Goal: Information Seeking & Learning: Learn about a topic

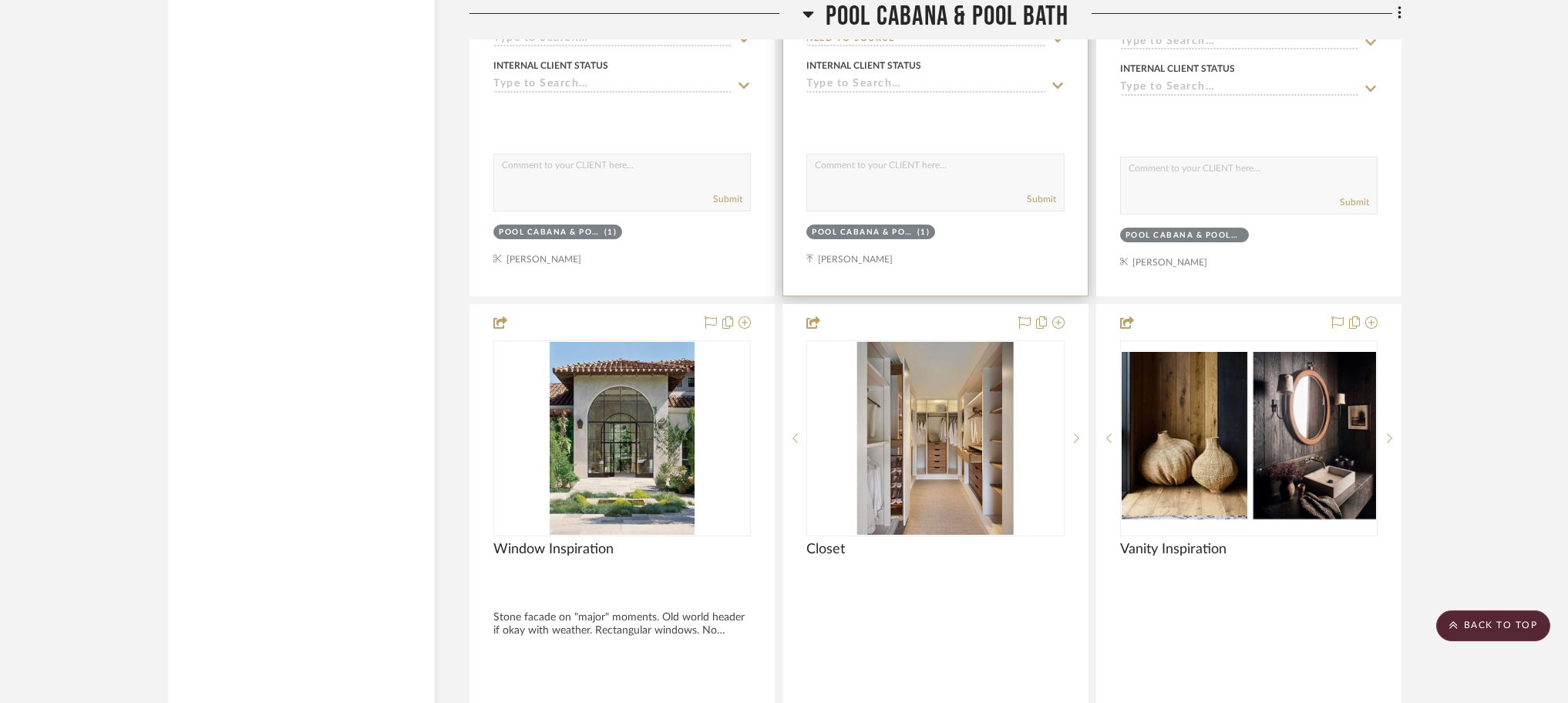
scroll to position [33087, 0]
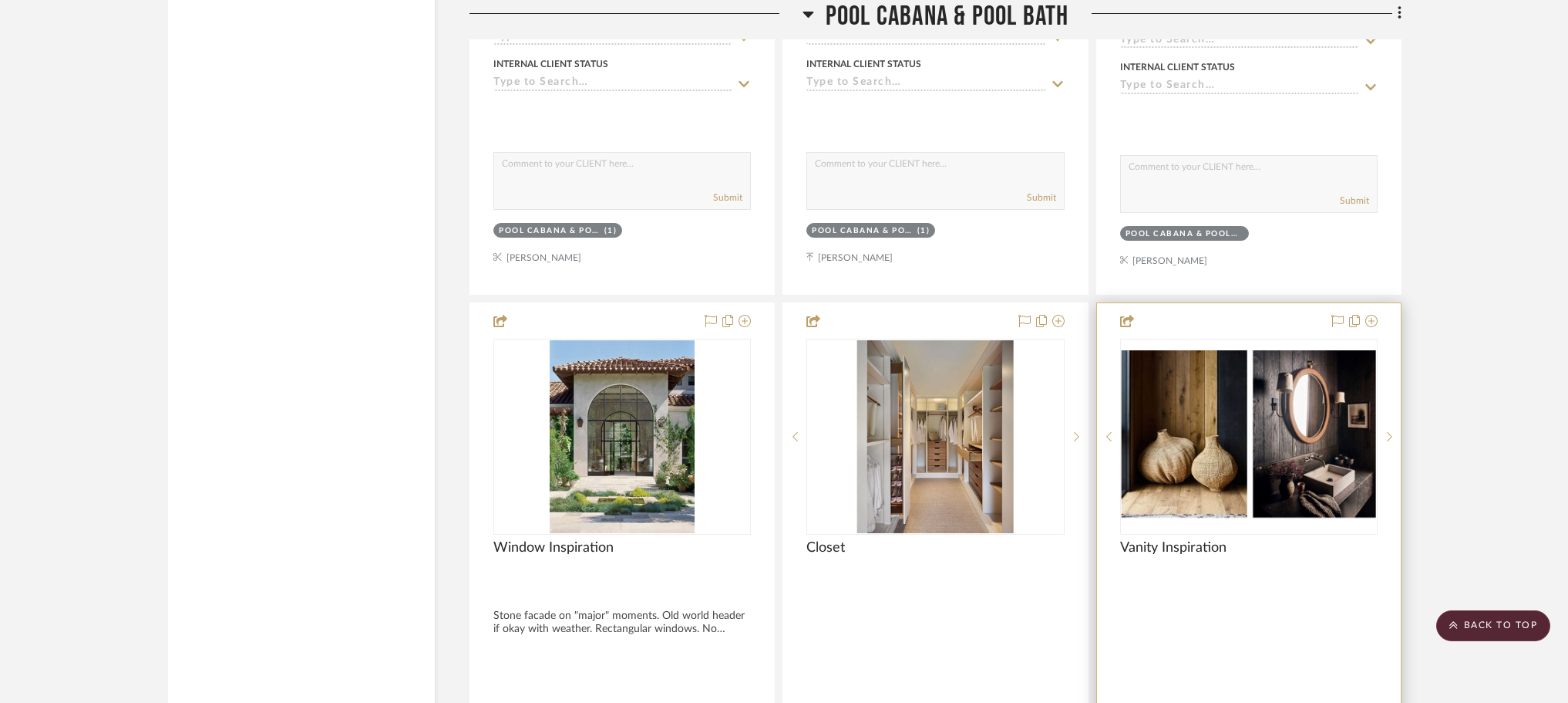
click at [1300, 406] on img "0" at bounding box center [1248, 437] width 254 height 173
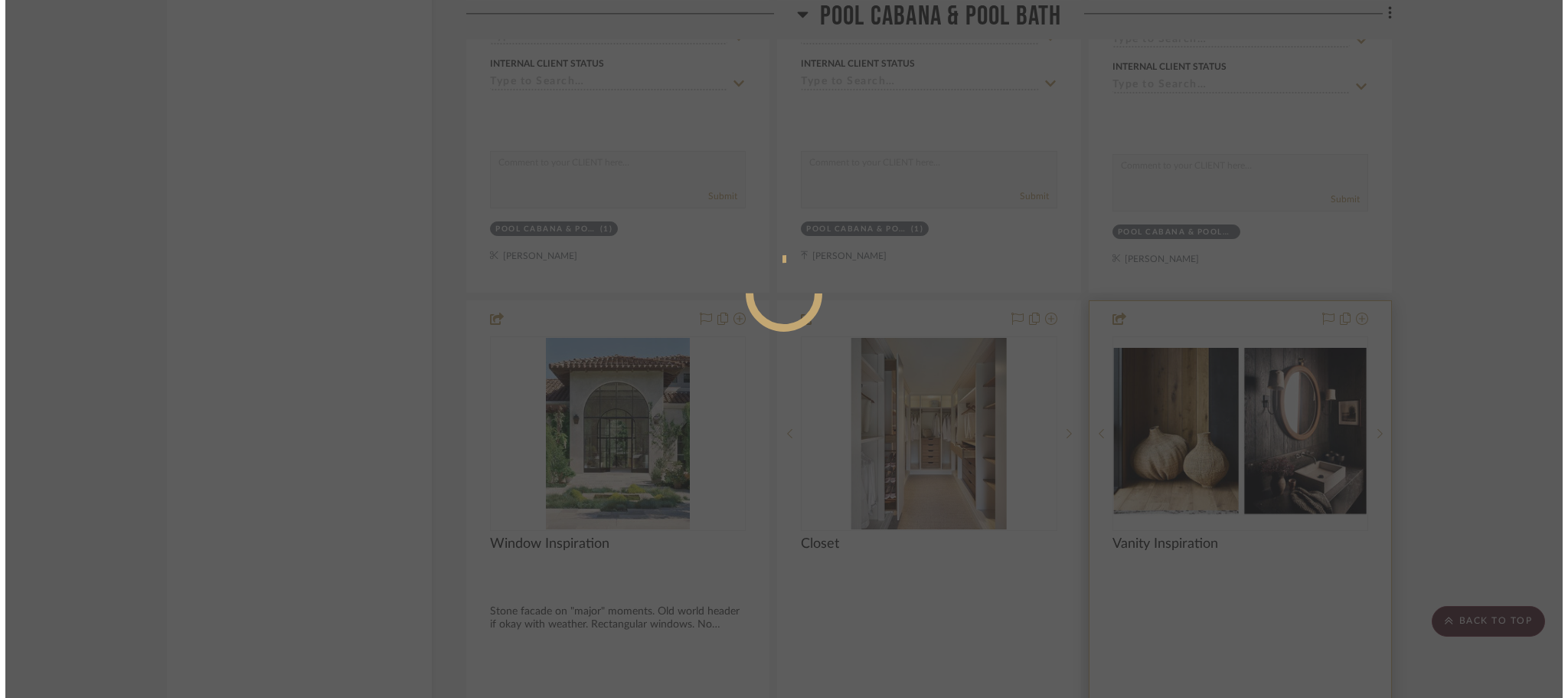
scroll to position [0, 0]
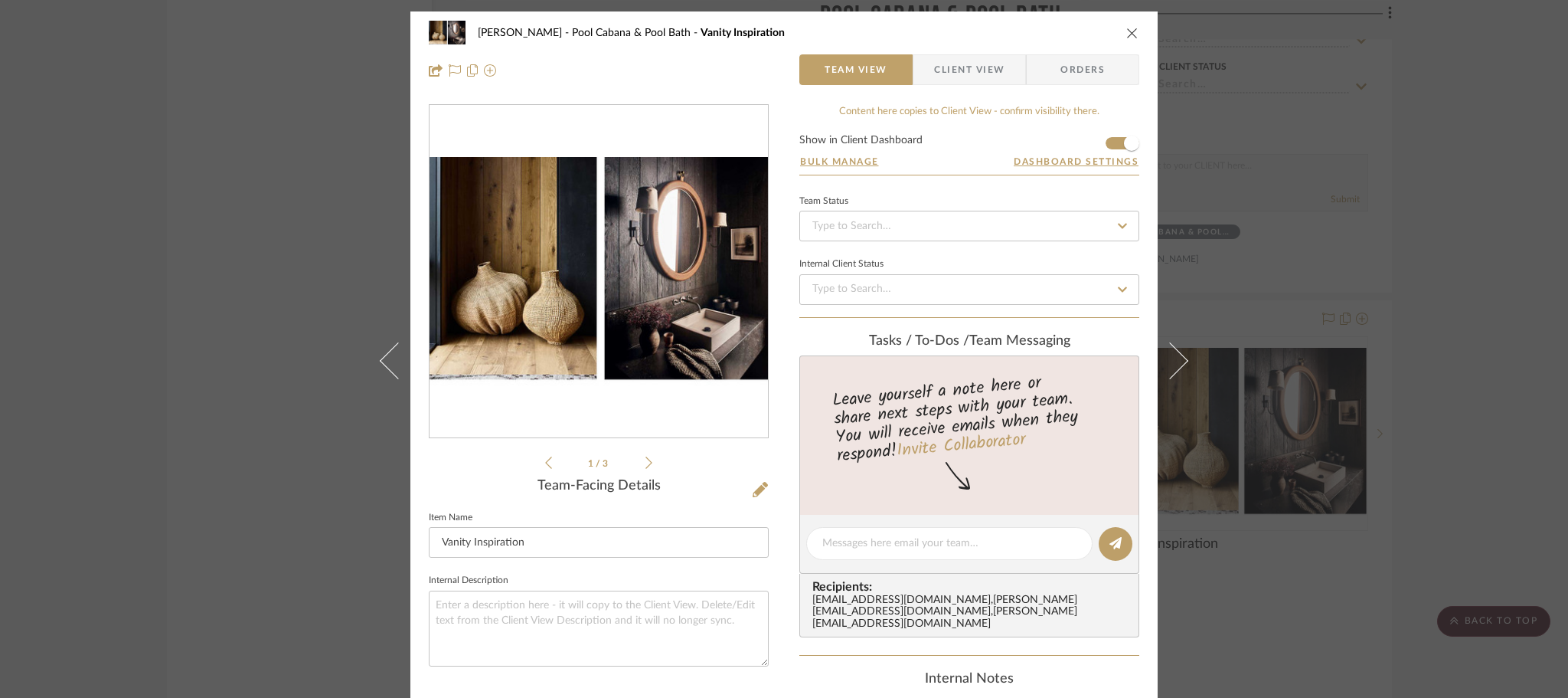
click at [646, 463] on icon at bounding box center [649, 463] width 7 height 14
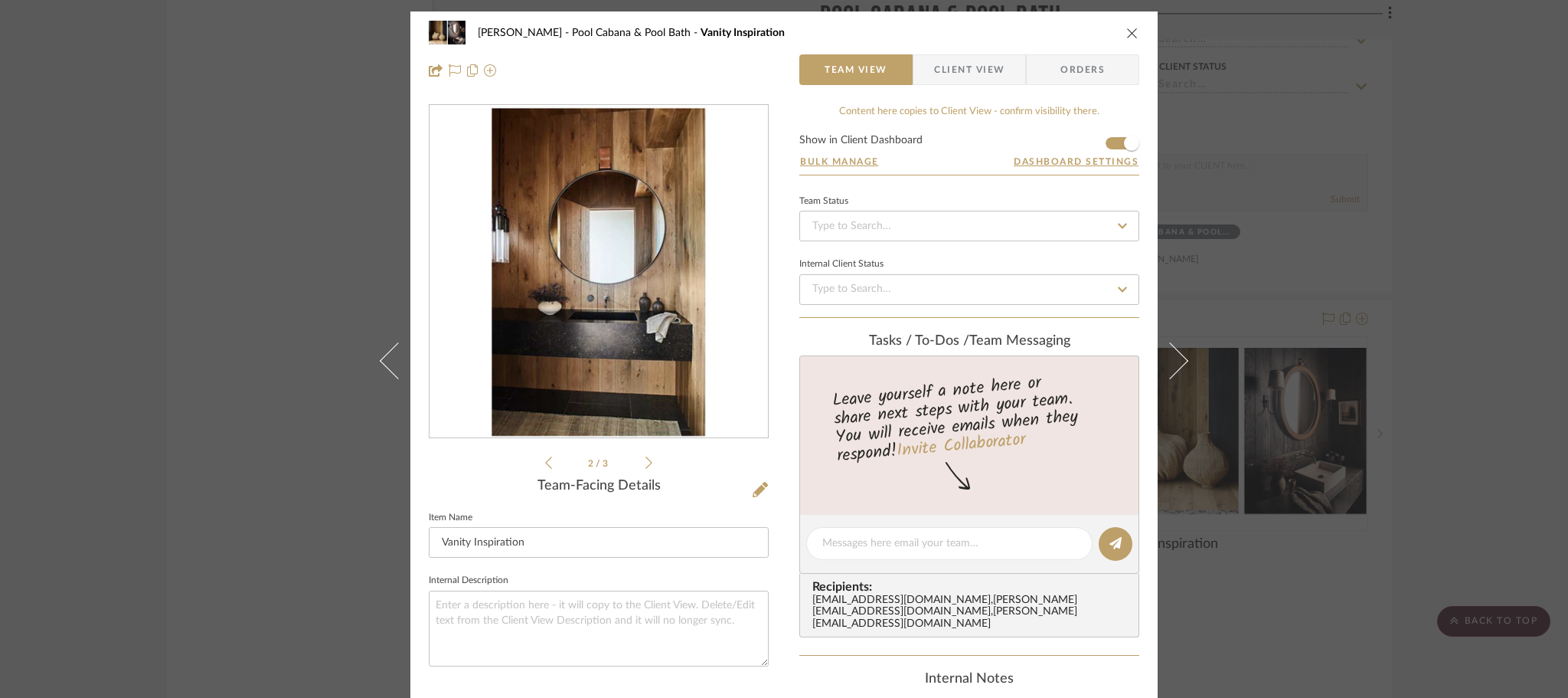
click at [646, 462] on icon at bounding box center [649, 463] width 7 height 14
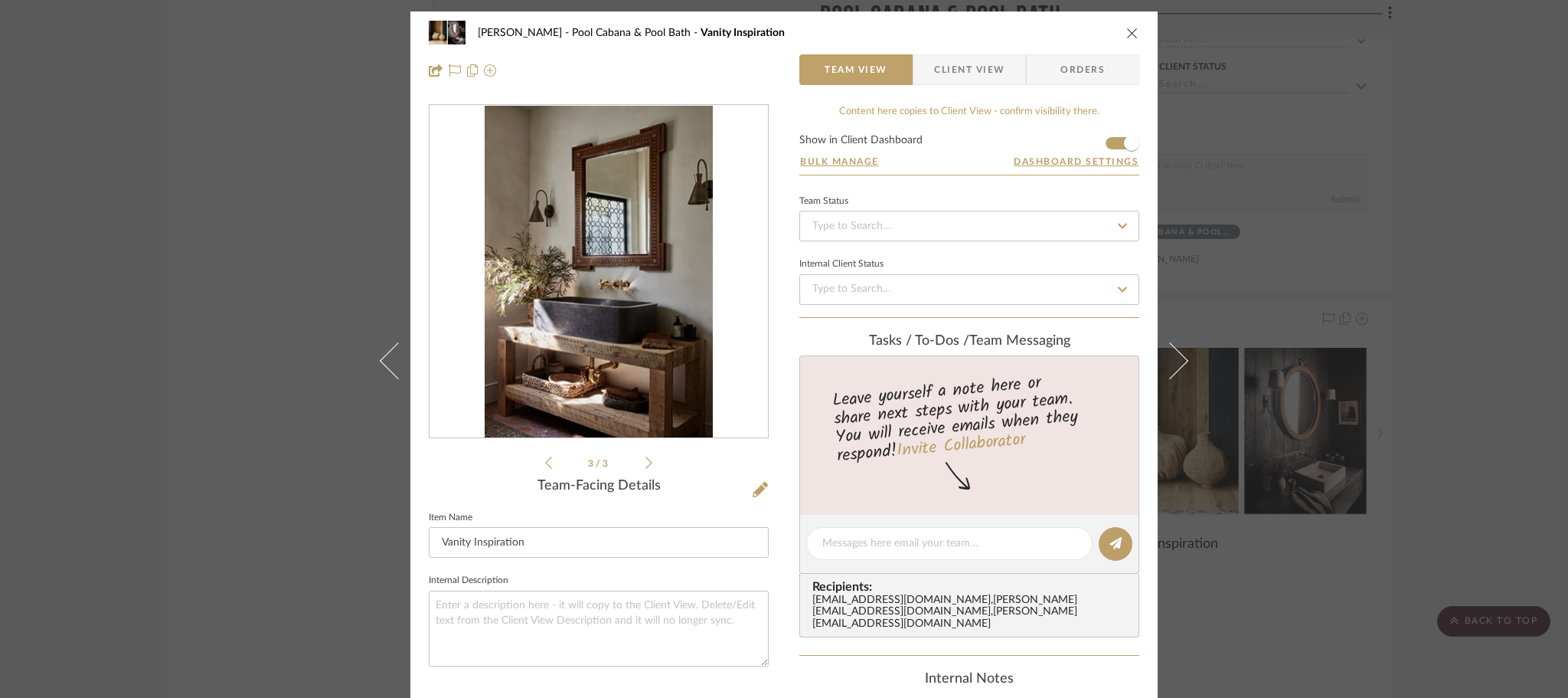
click at [546, 463] on icon at bounding box center [549, 463] width 7 height 14
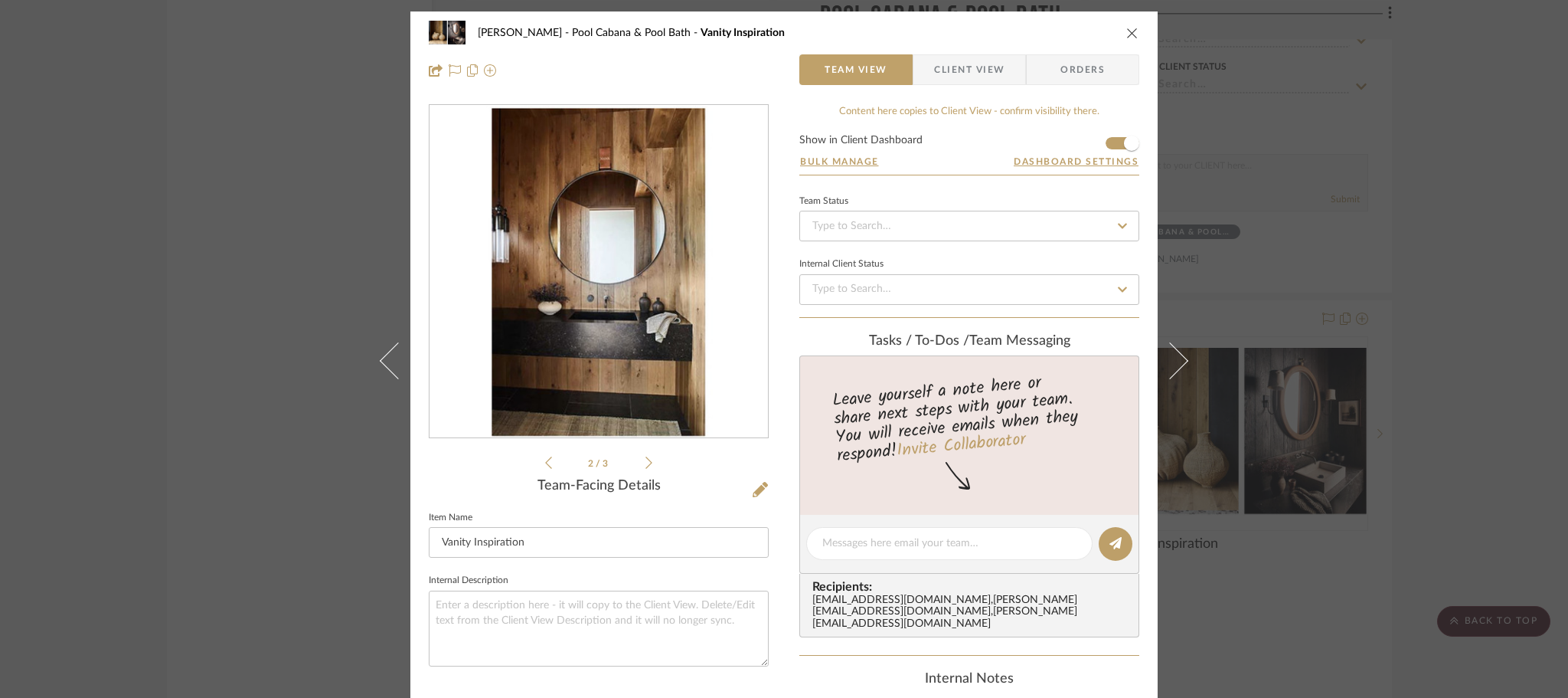
click at [539, 461] on div "2 / 3" at bounding box center [599, 287] width 340 height 367
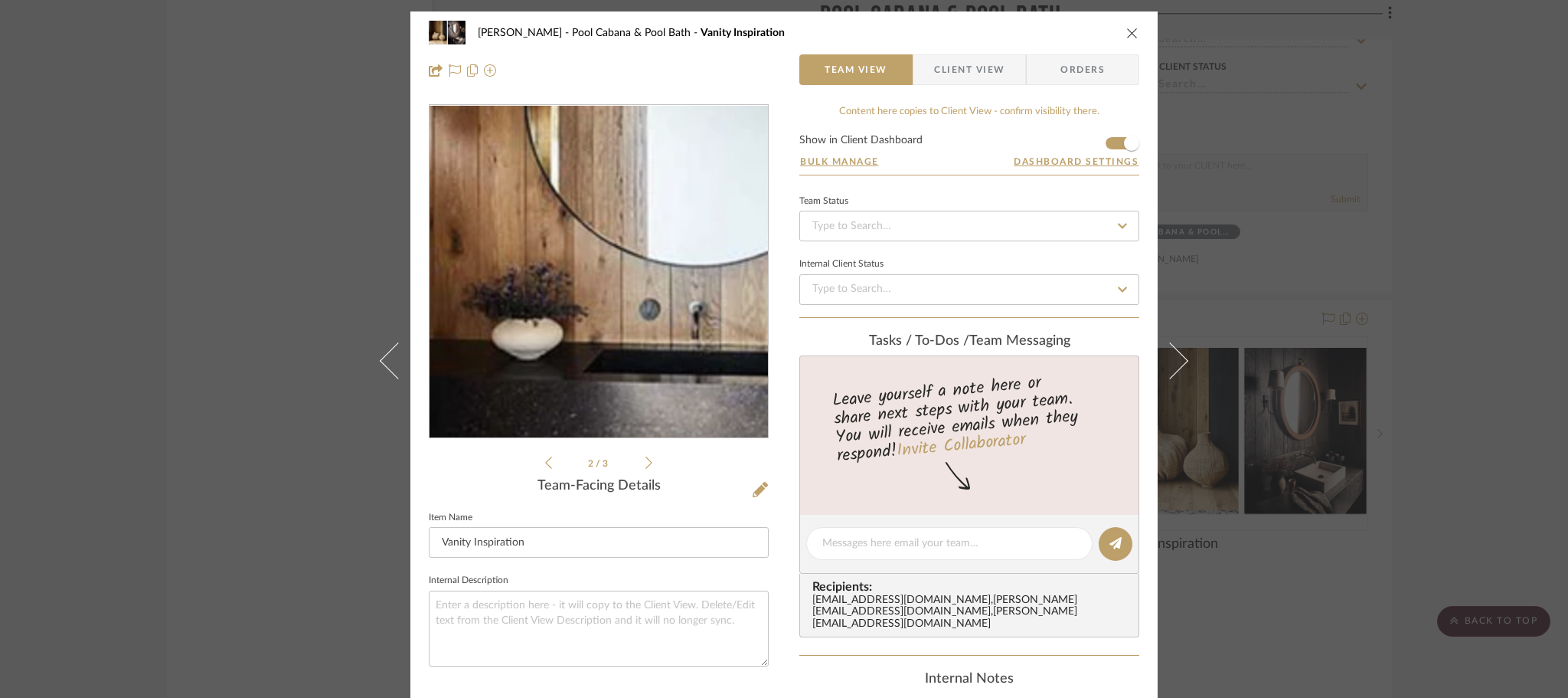
click at [568, 286] on img "1" at bounding box center [599, 272] width 229 height 333
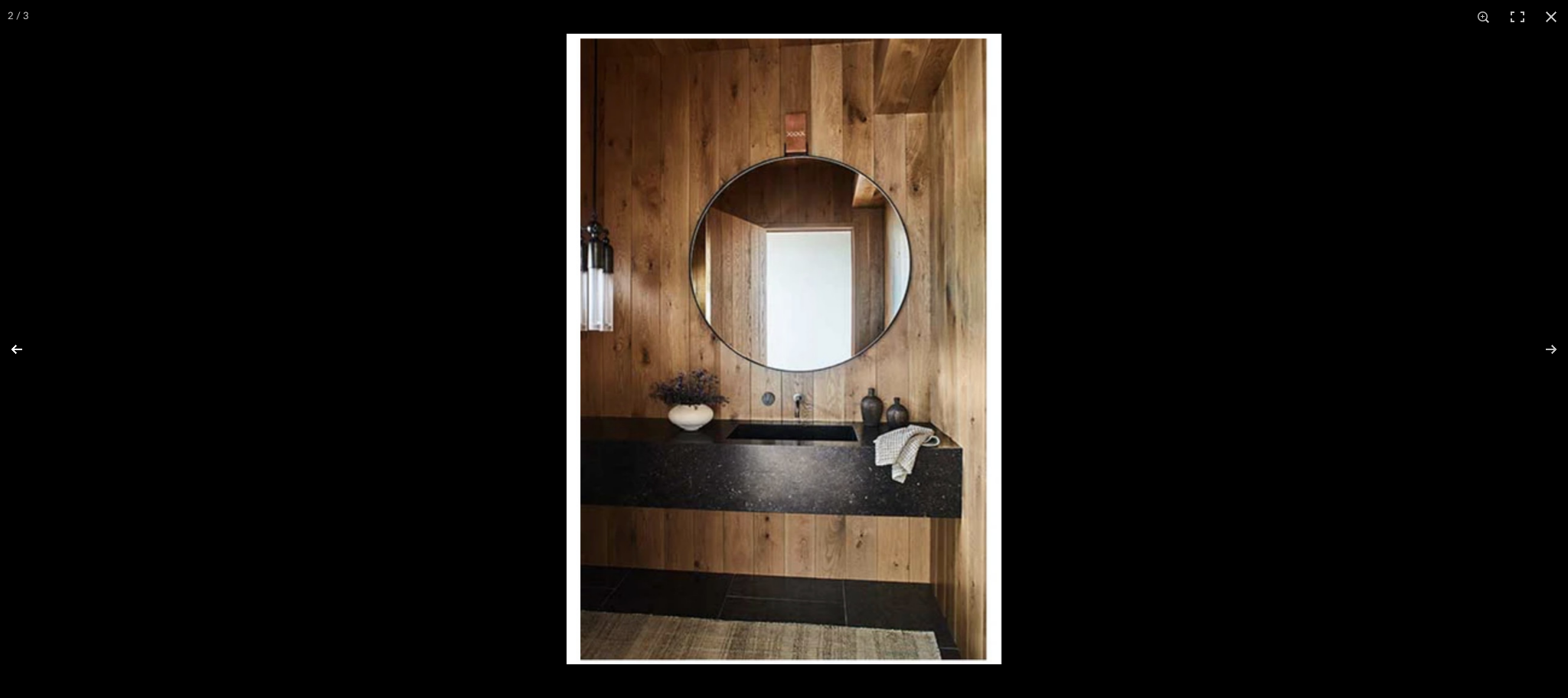
click at [22, 350] on button at bounding box center [26, 349] width 53 height 77
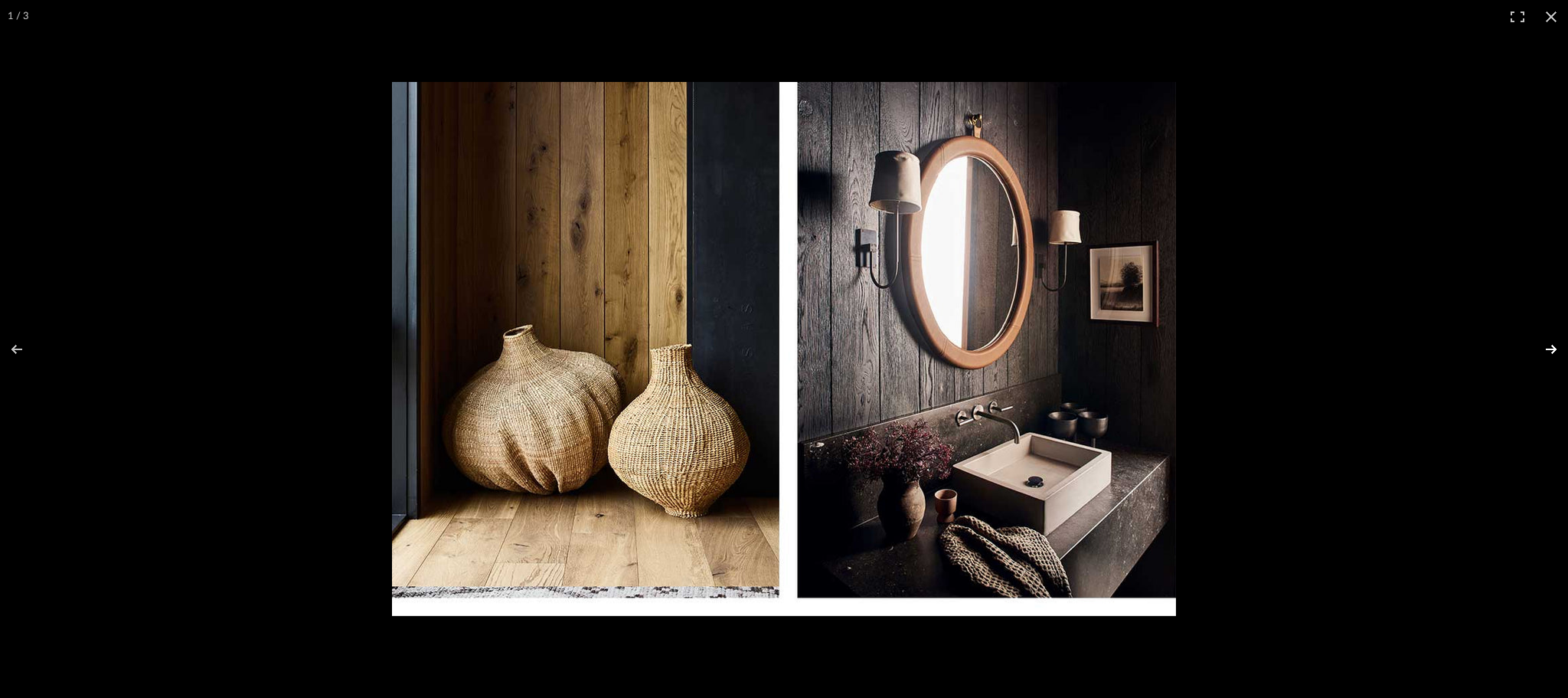
click at [1553, 354] on button at bounding box center [1541, 349] width 53 height 77
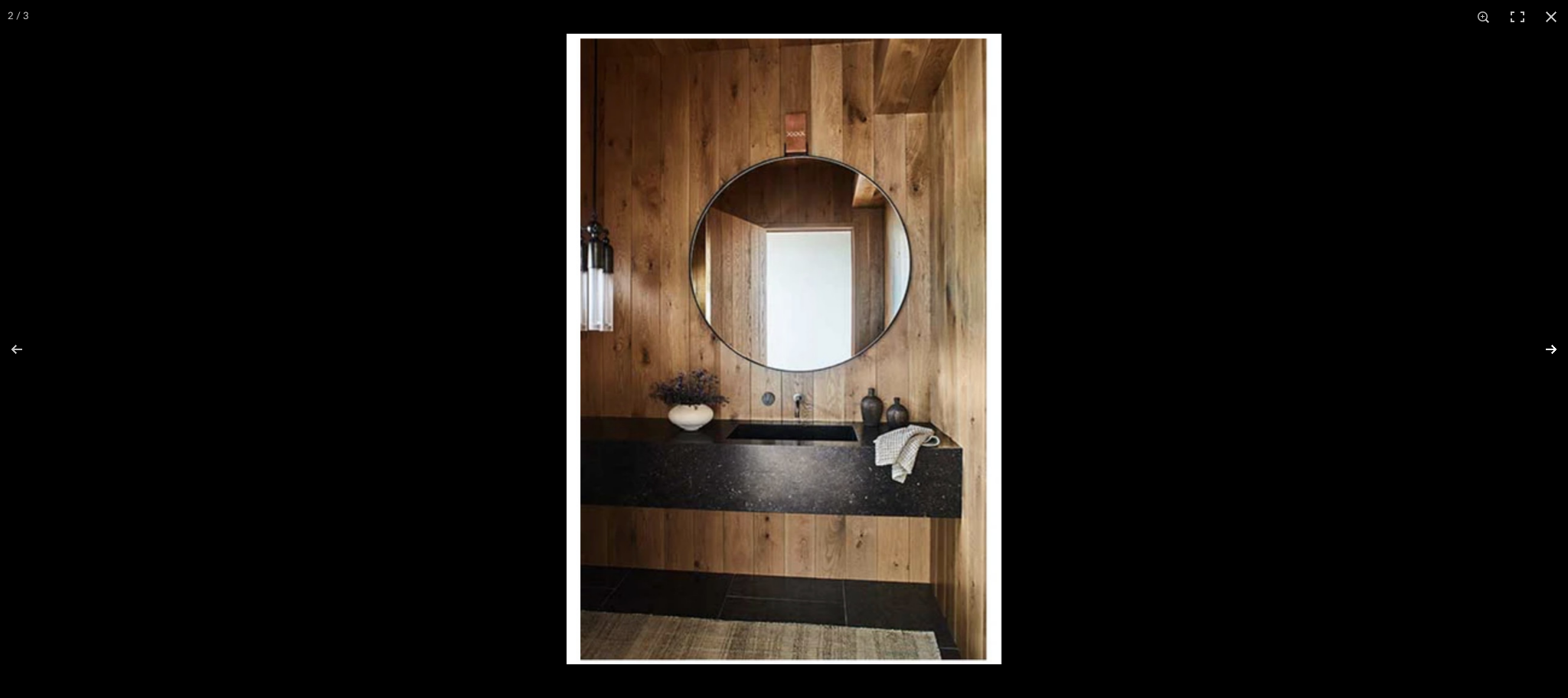
click at [1553, 354] on button at bounding box center [1541, 349] width 53 height 77
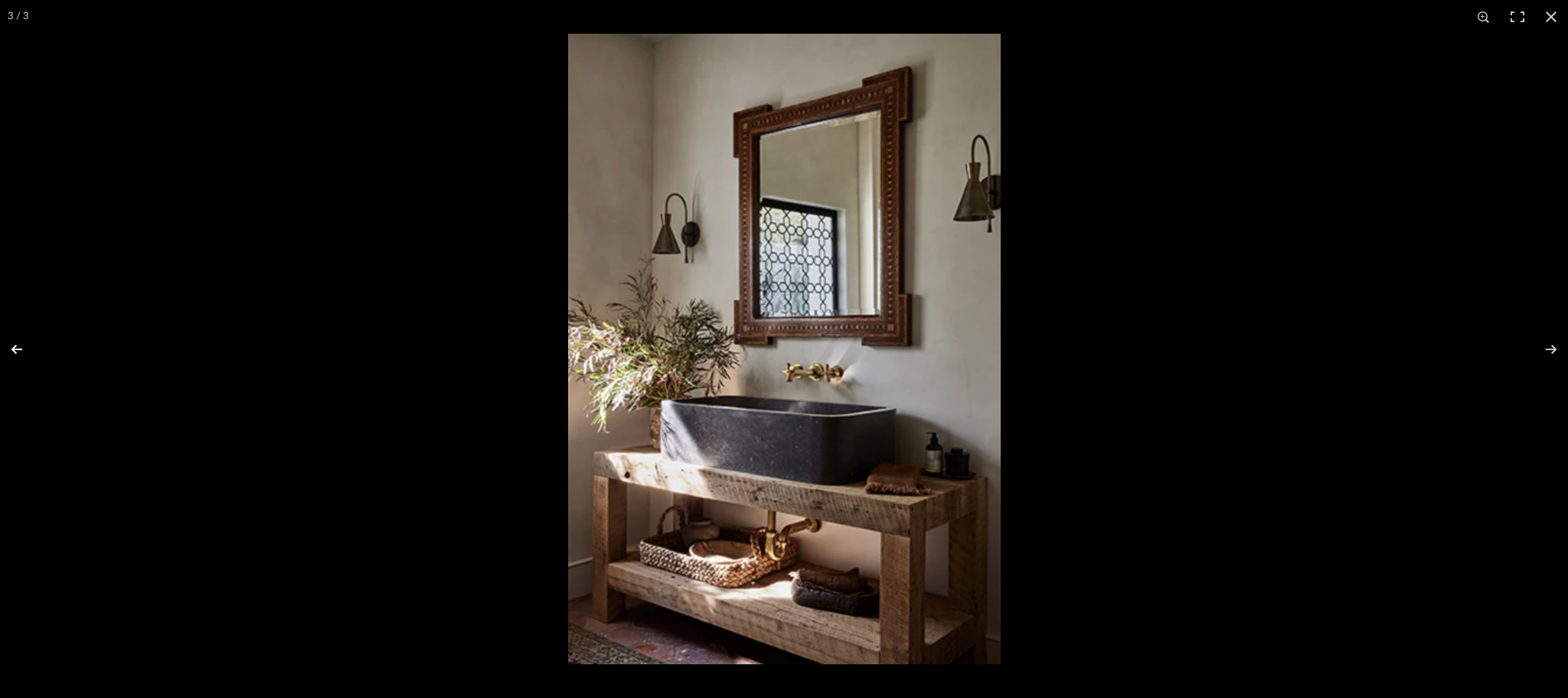
click at [15, 345] on button at bounding box center [26, 349] width 53 height 77
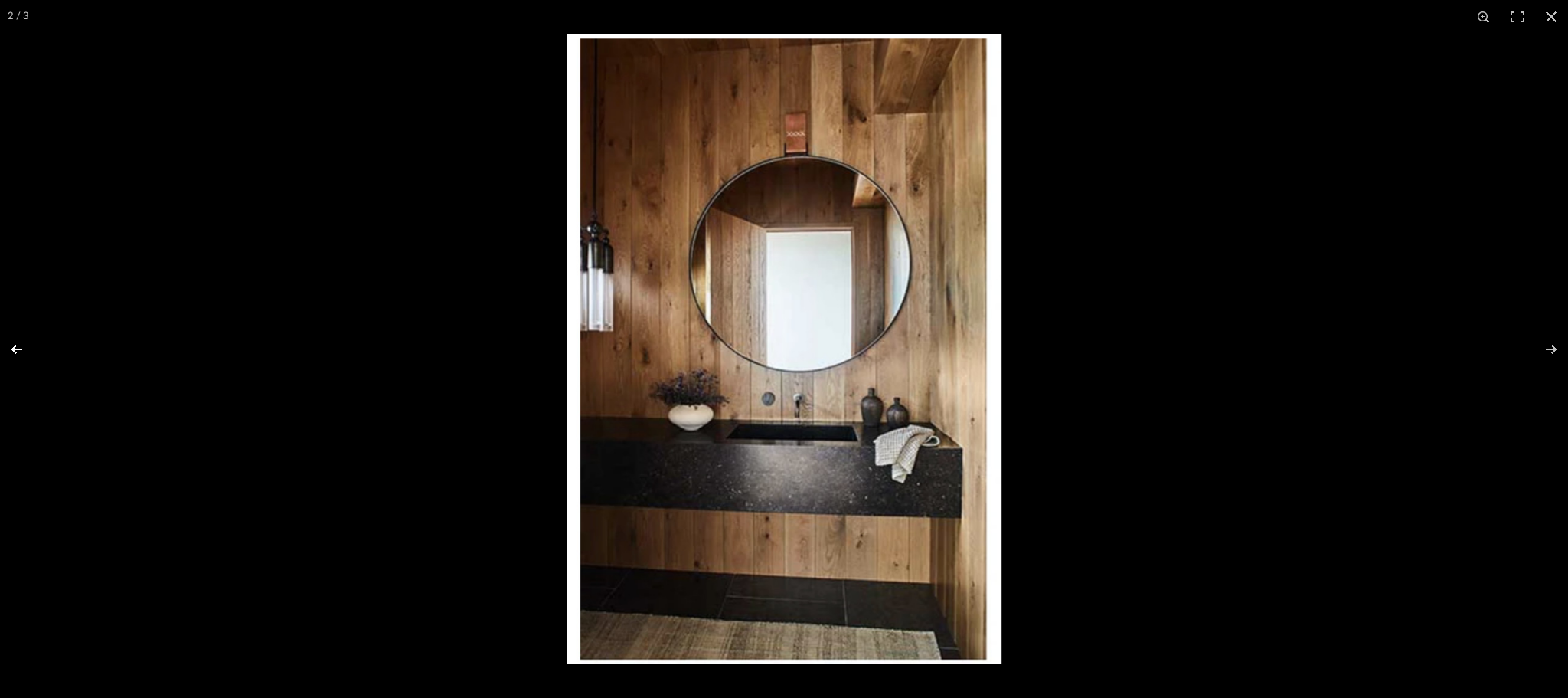
click at [12, 350] on button at bounding box center [26, 349] width 53 height 77
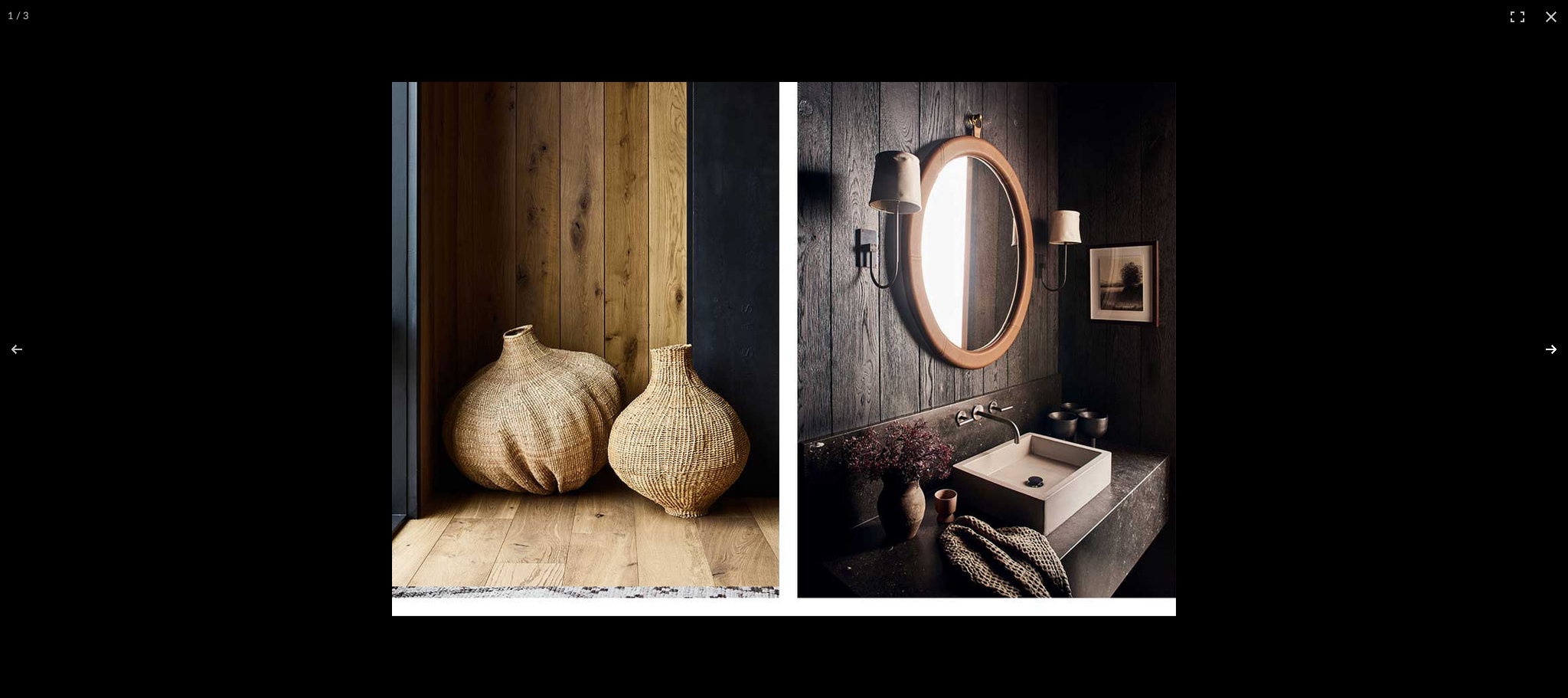
click at [1547, 347] on button at bounding box center [1541, 349] width 53 height 77
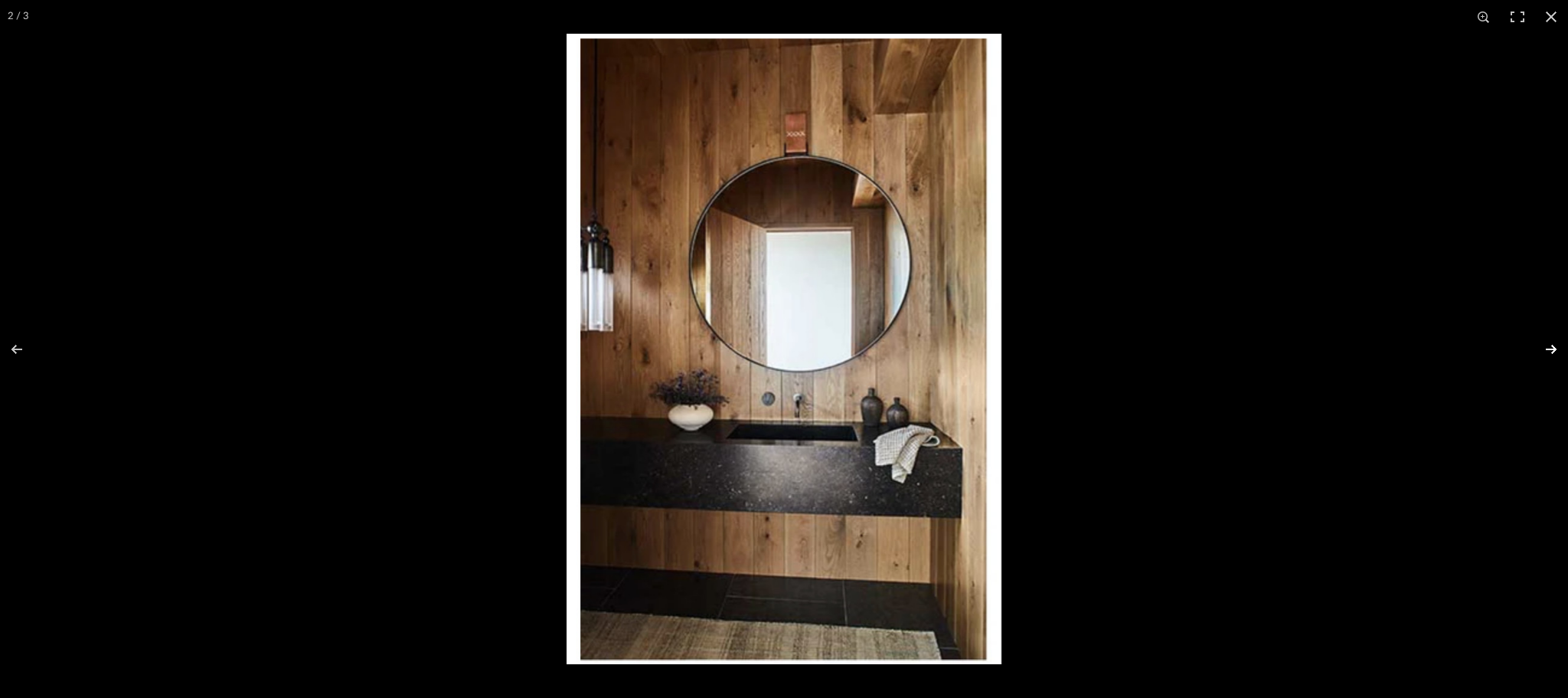
click at [1546, 347] on button at bounding box center [1541, 349] width 53 height 77
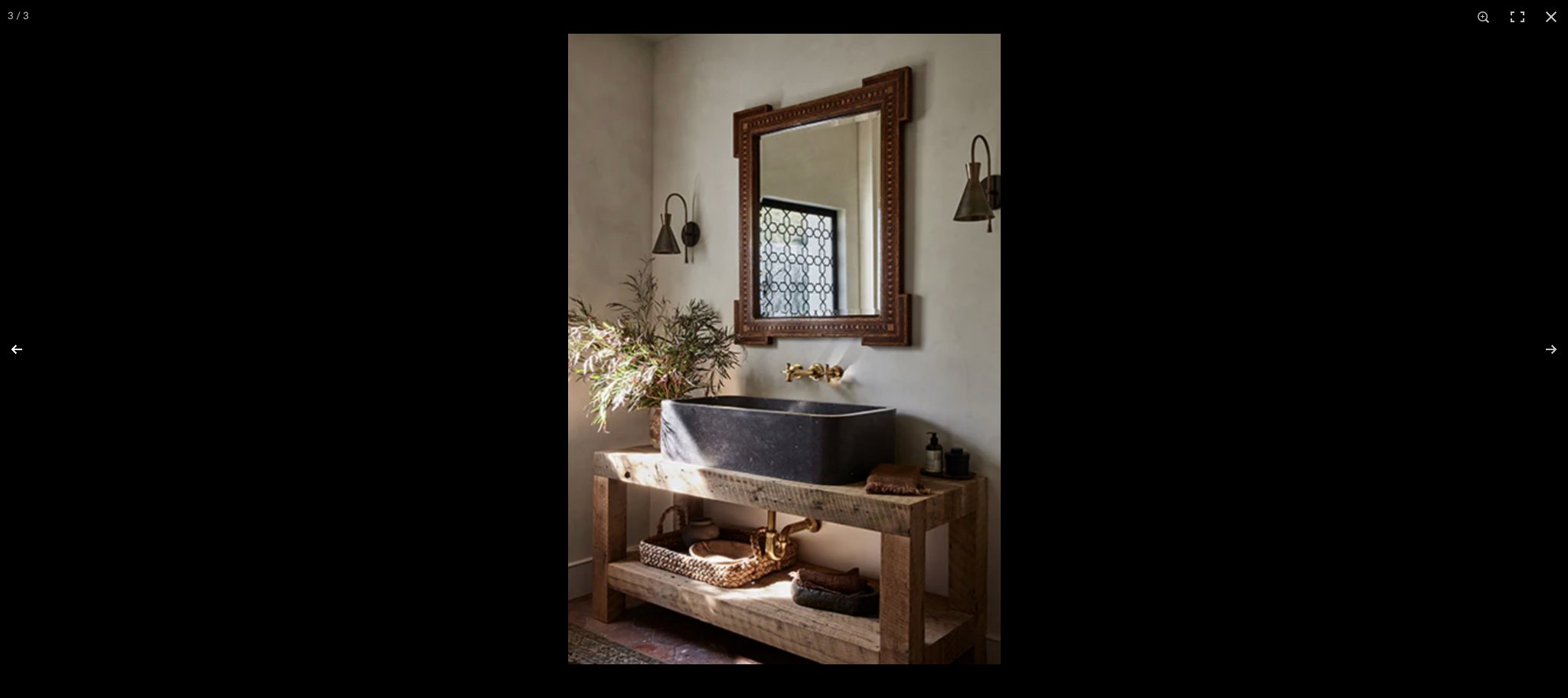
click at [9, 350] on button at bounding box center [26, 349] width 53 height 77
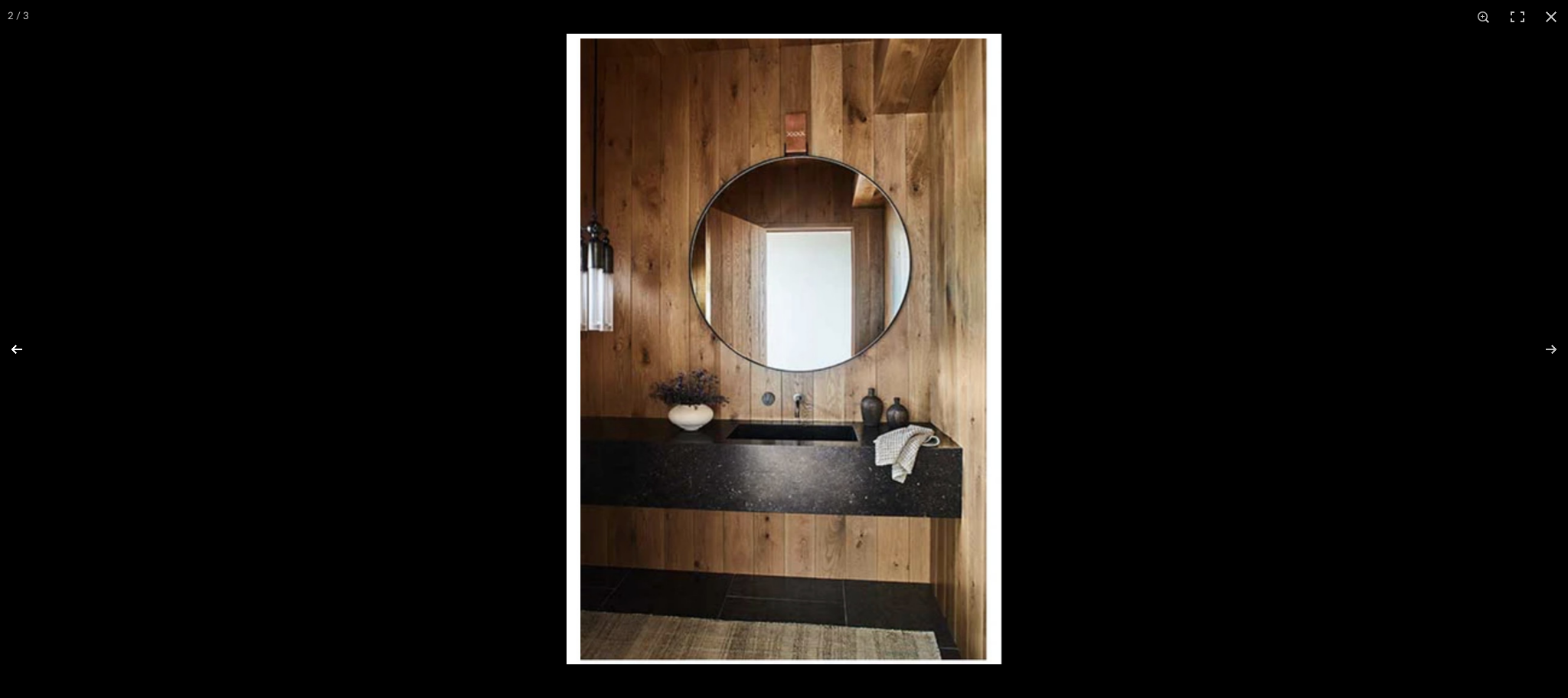
click at [9, 350] on button at bounding box center [26, 349] width 53 height 77
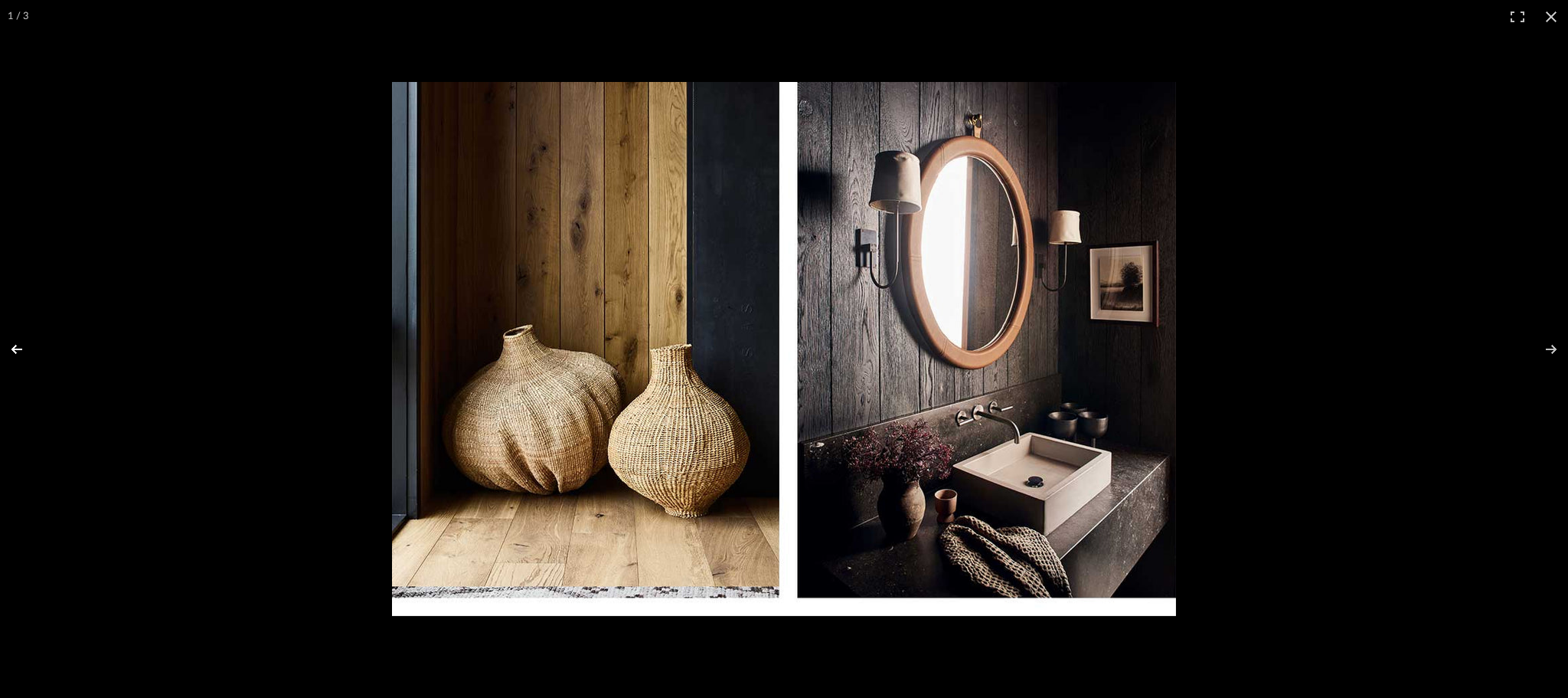
click at [9, 350] on button at bounding box center [26, 349] width 53 height 77
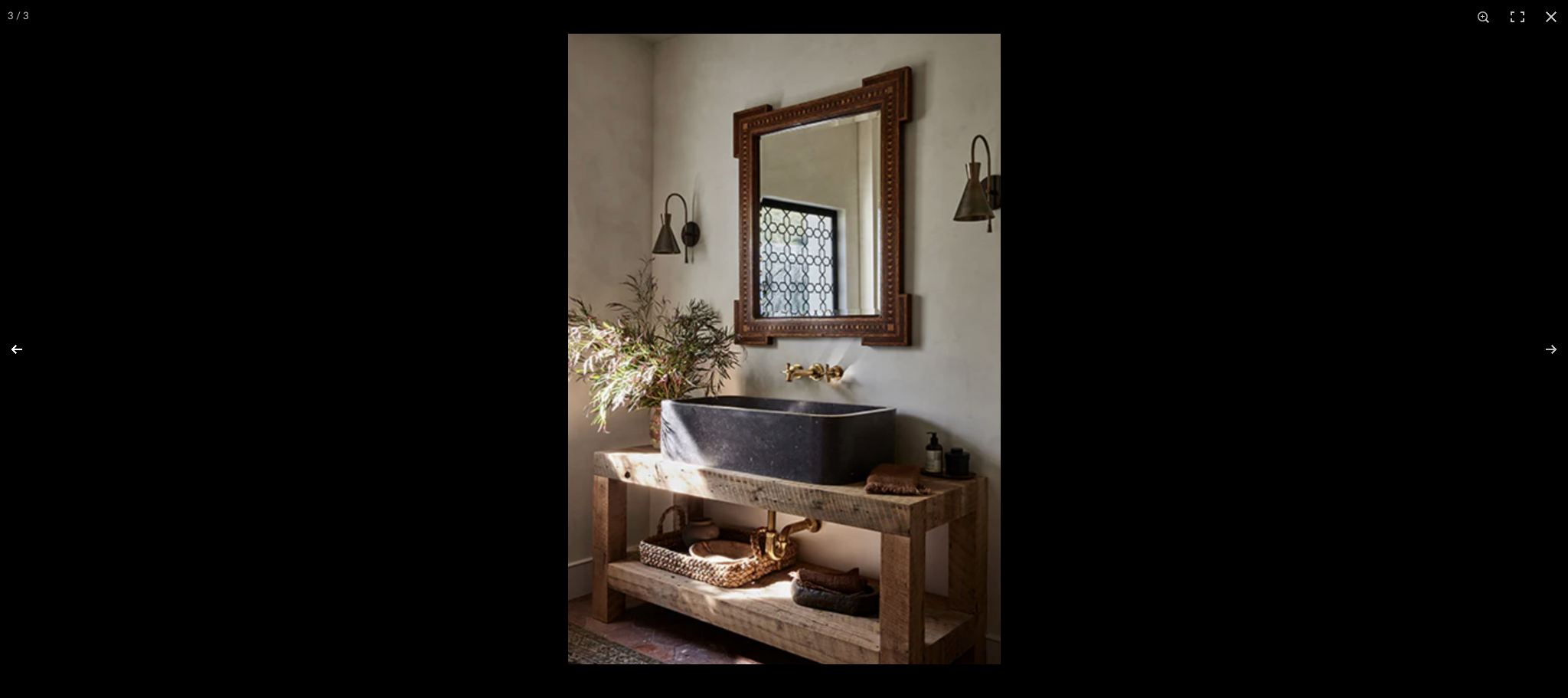
click at [12, 350] on button at bounding box center [26, 349] width 53 height 77
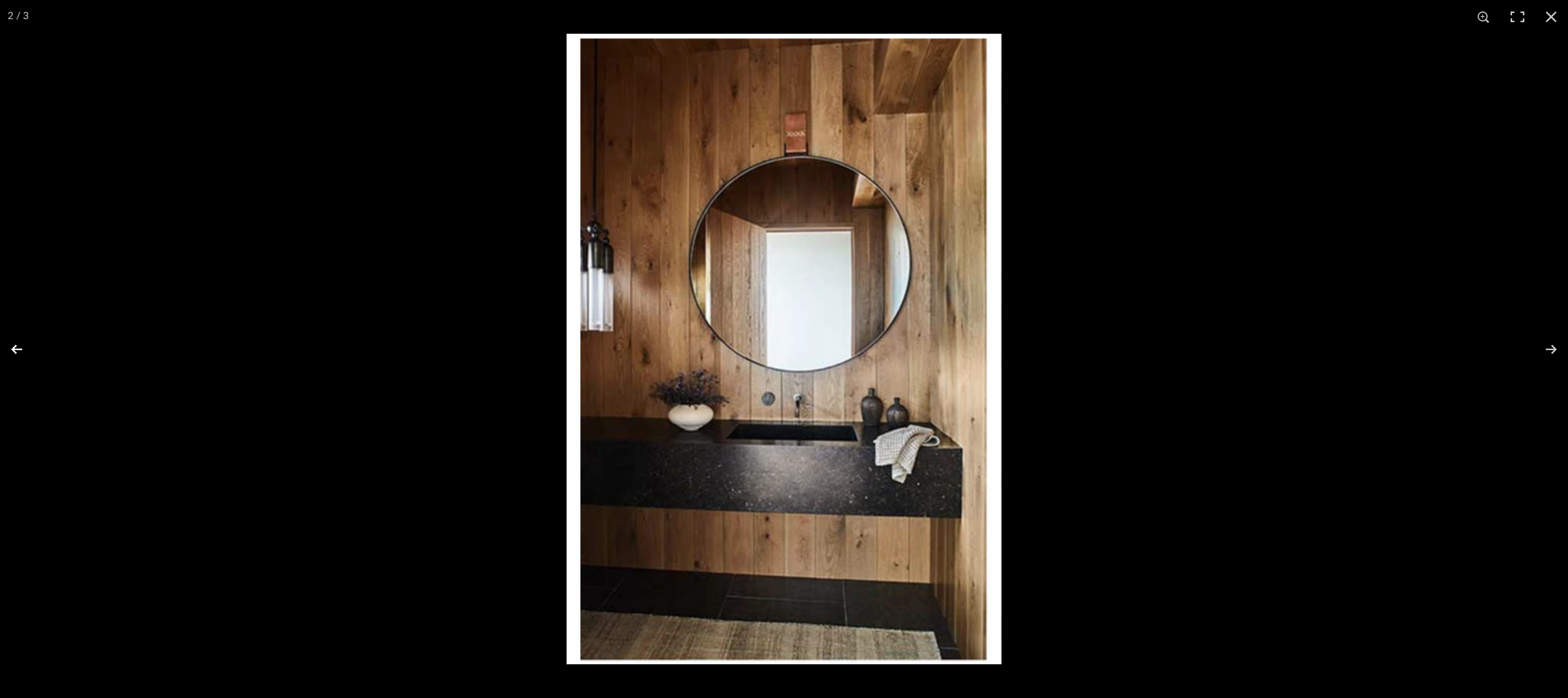
click at [12, 350] on button at bounding box center [26, 349] width 53 height 77
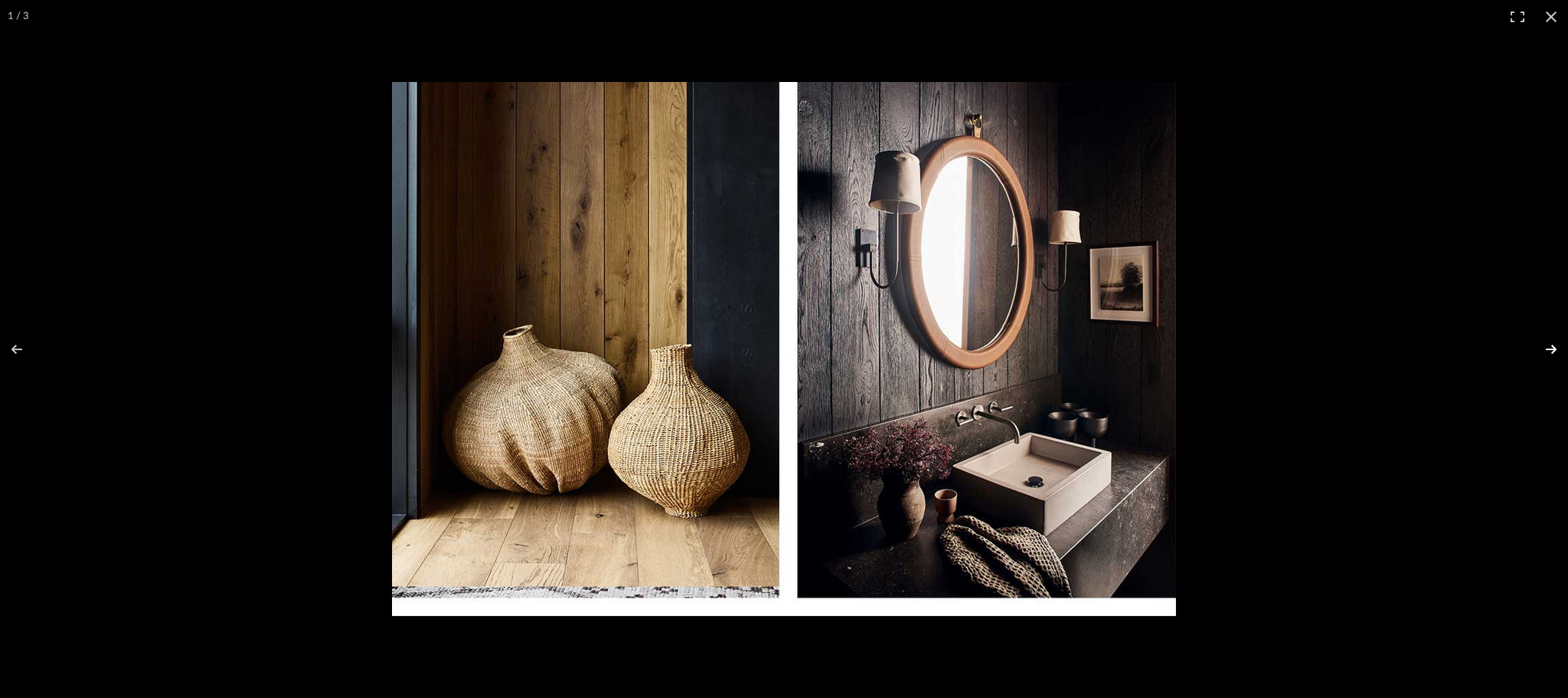
click at [1540, 350] on button at bounding box center [1541, 349] width 53 height 77
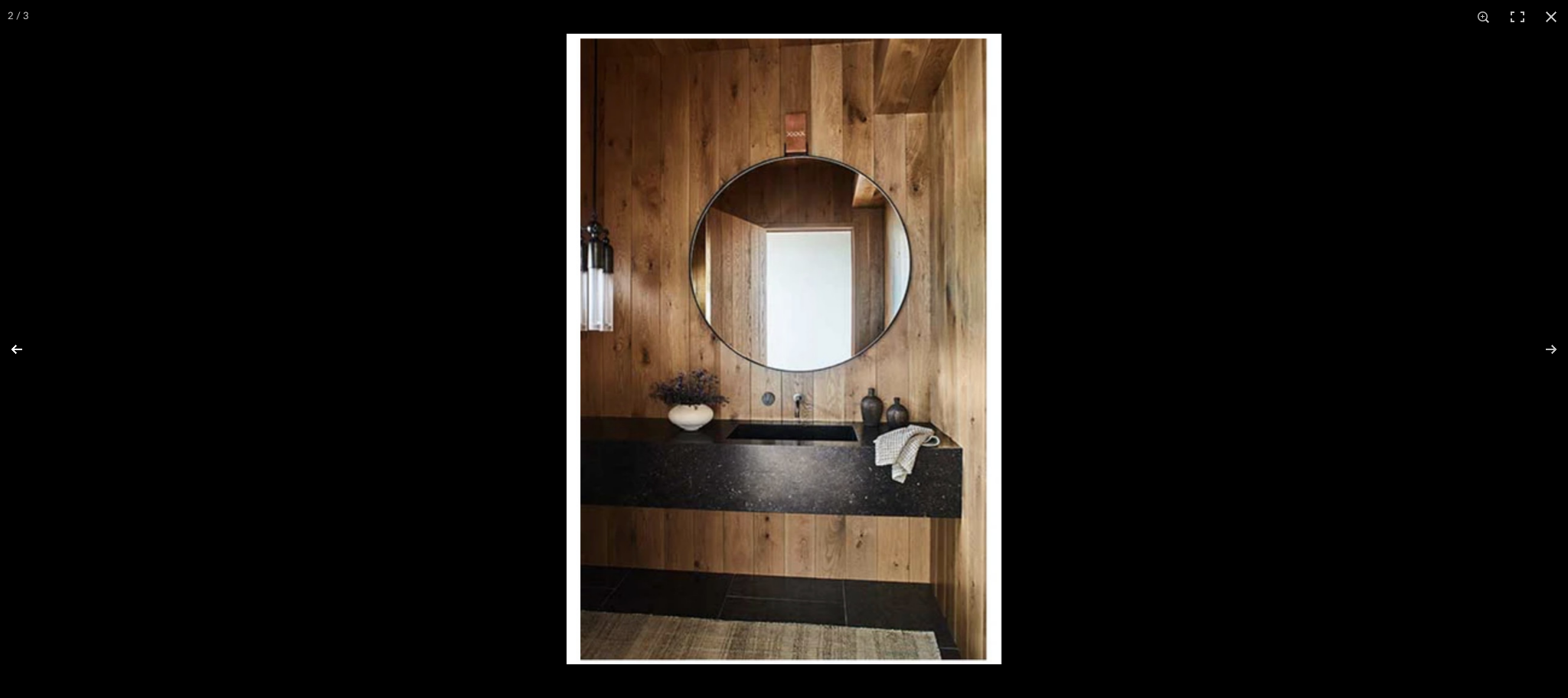
click at [15, 357] on button at bounding box center [26, 349] width 53 height 77
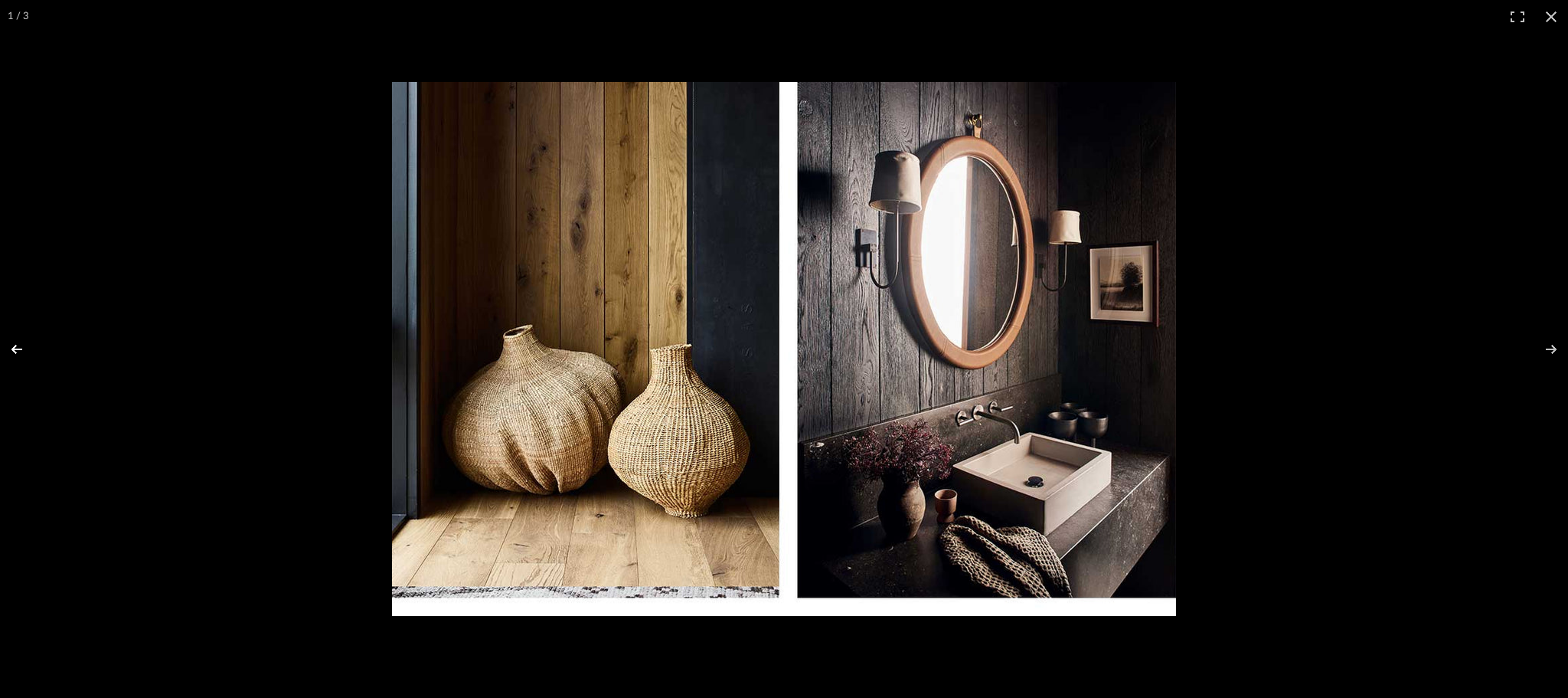
click at [15, 357] on button at bounding box center [26, 349] width 53 height 77
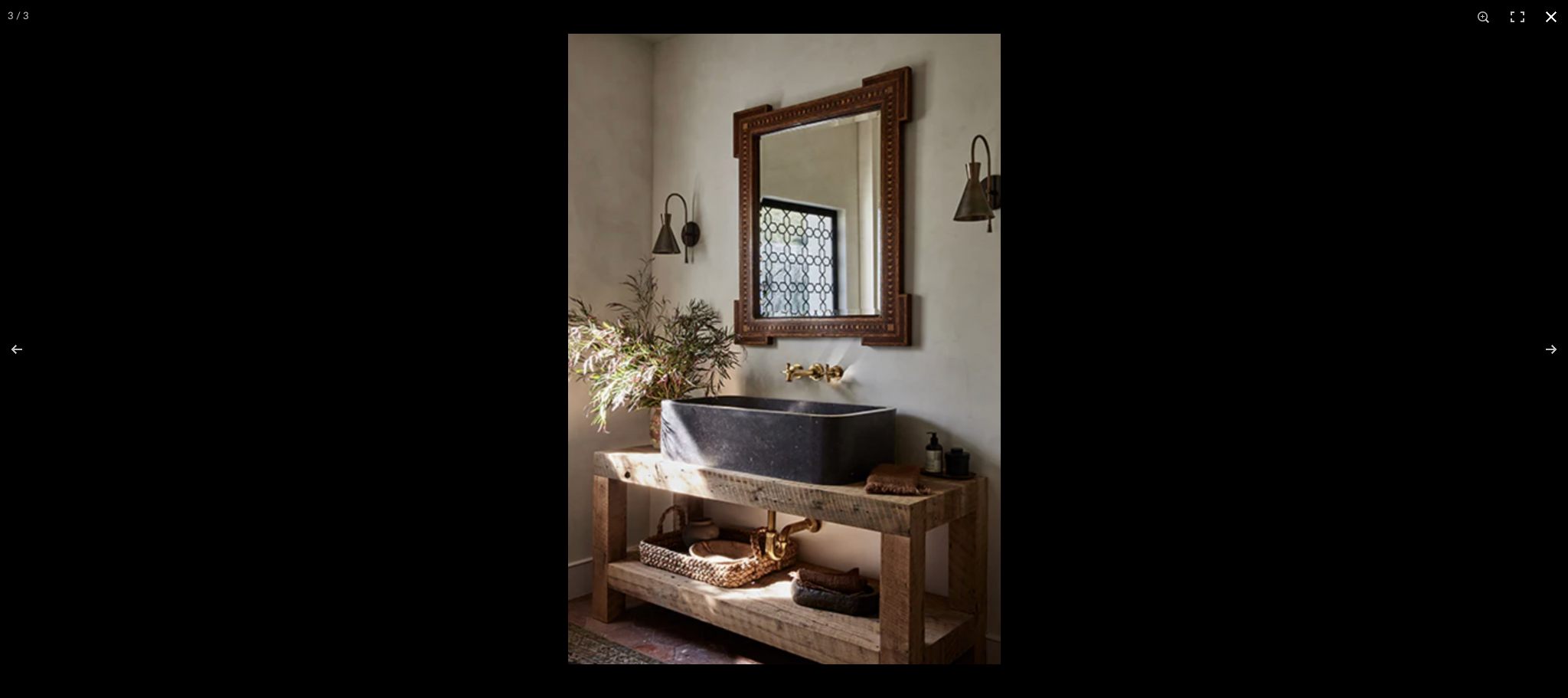
click at [1557, 13] on button at bounding box center [1551, 17] width 34 height 34
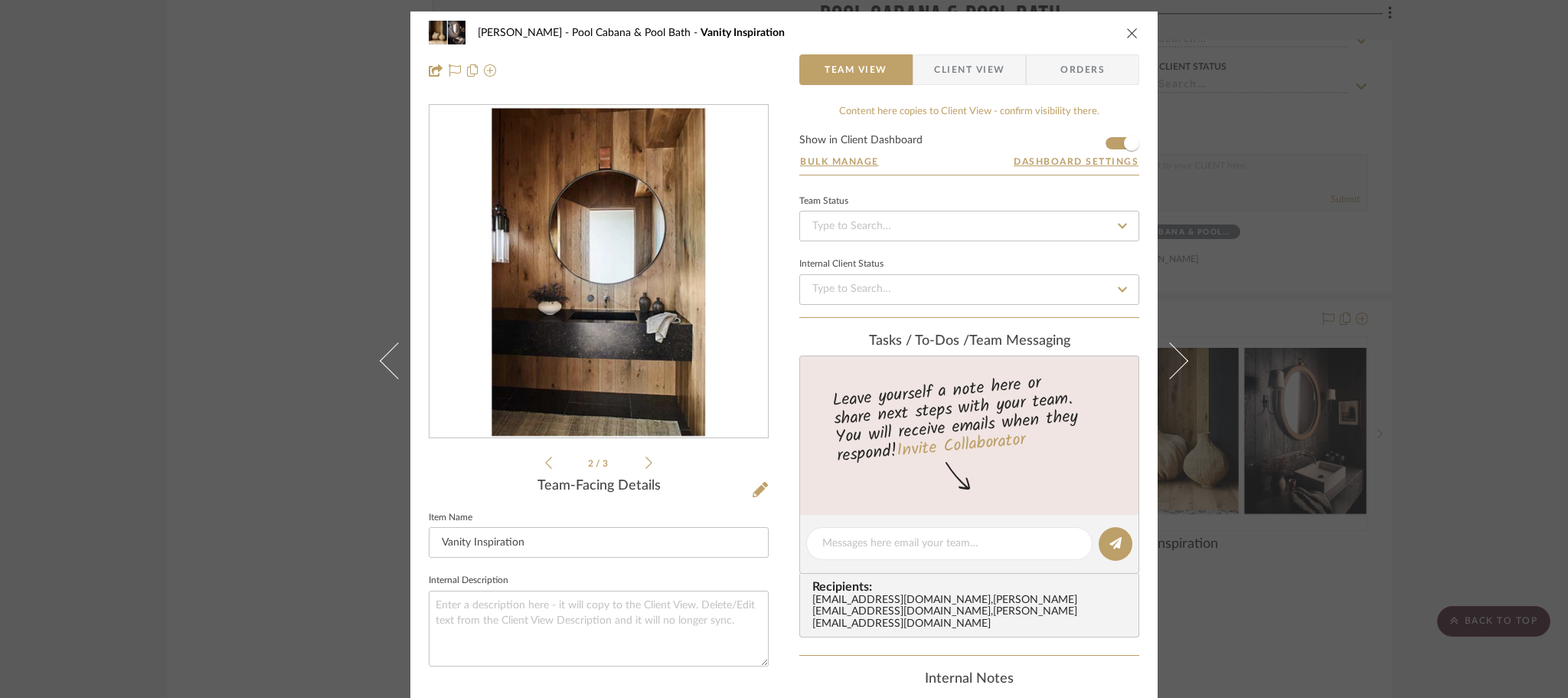
click at [1398, 185] on div "[PERSON_NAME] Scottsdale Pool Cabana & Pool Bath Vanity Inspiration Team View C…" at bounding box center [784, 349] width 1568 height 698
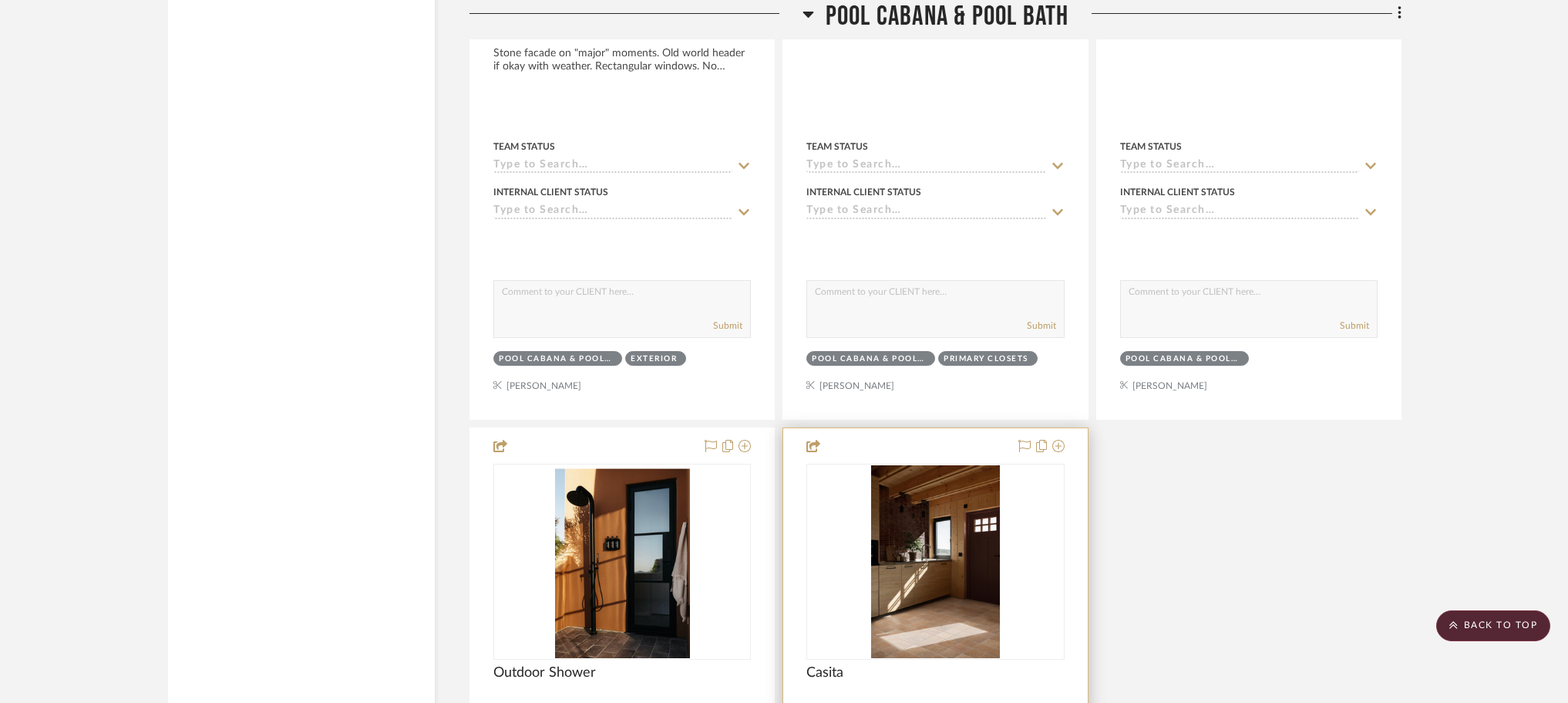
scroll to position [33782, 0]
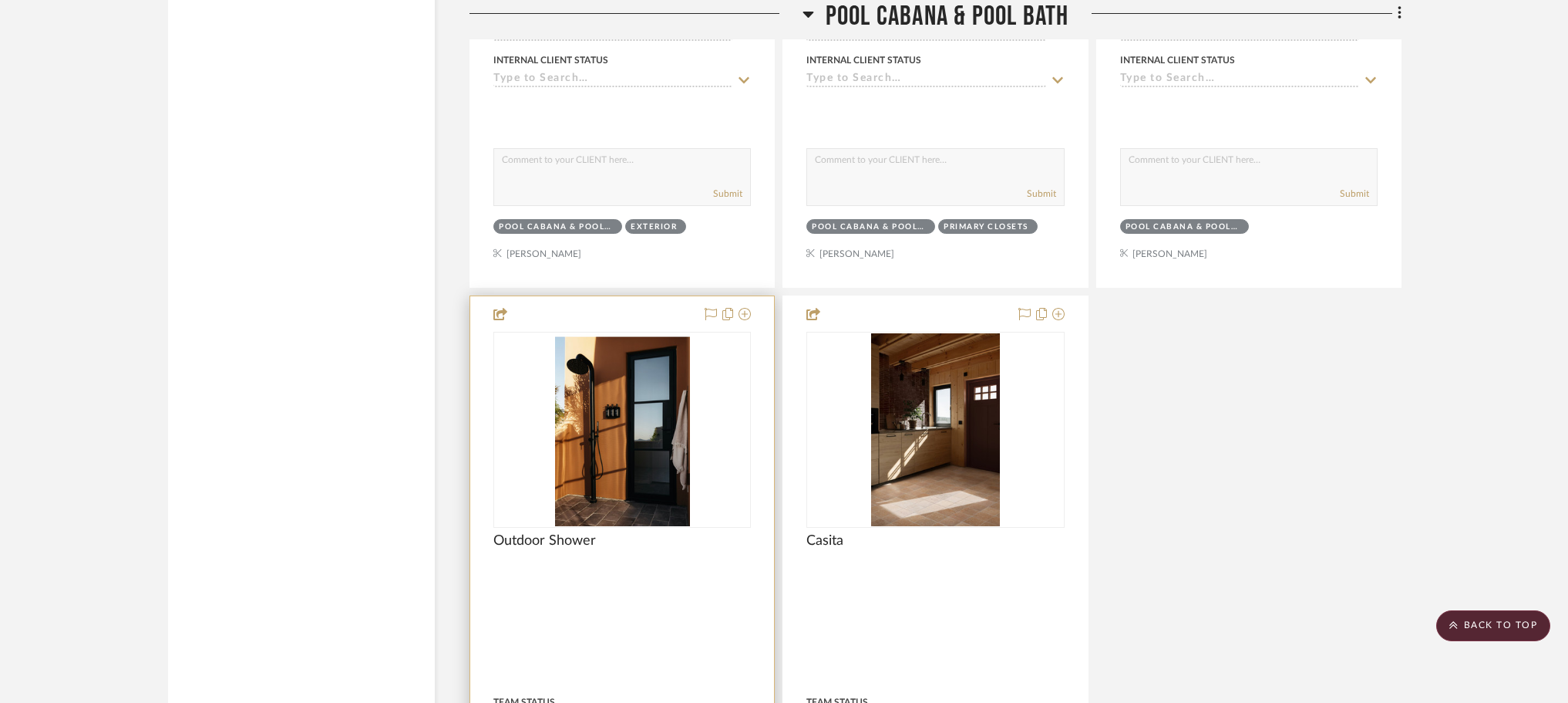
click at [590, 396] on img "0" at bounding box center [622, 429] width 135 height 193
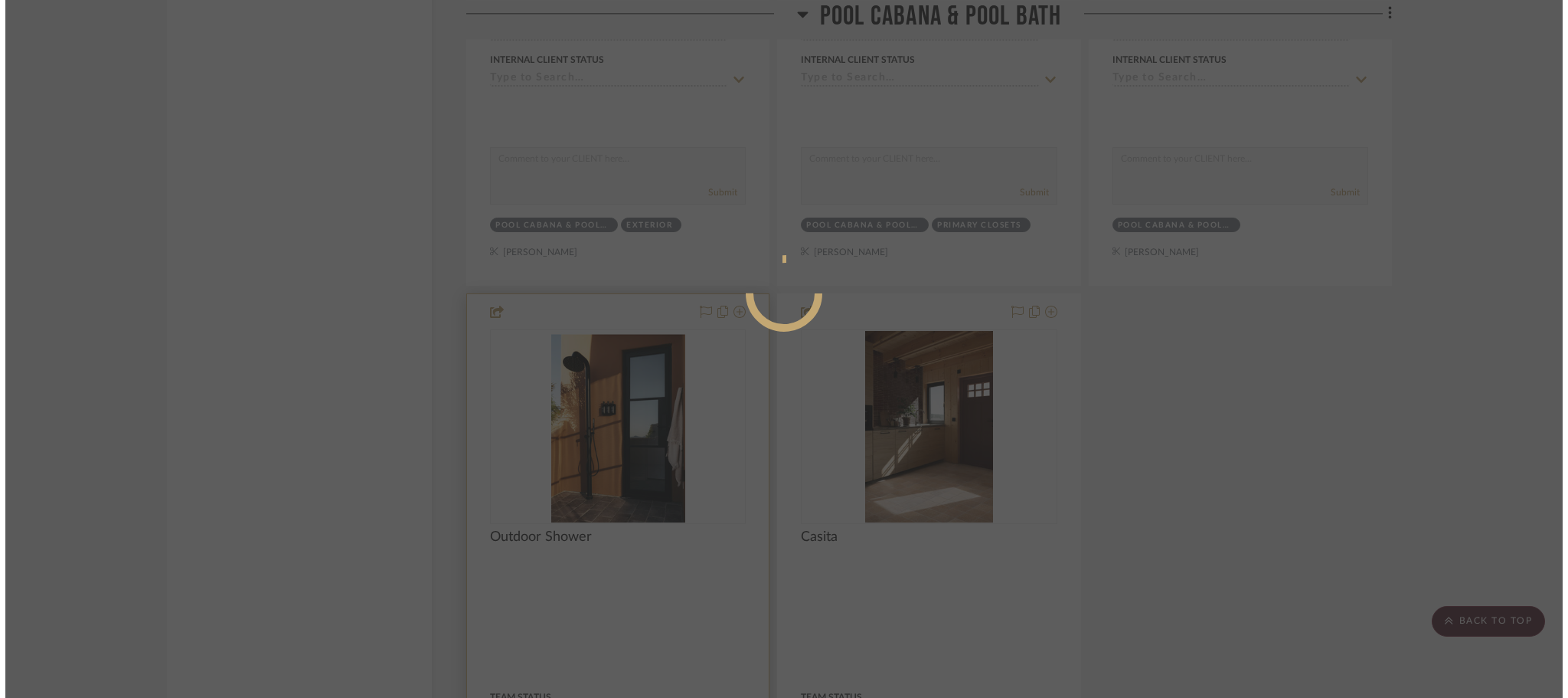
scroll to position [0, 0]
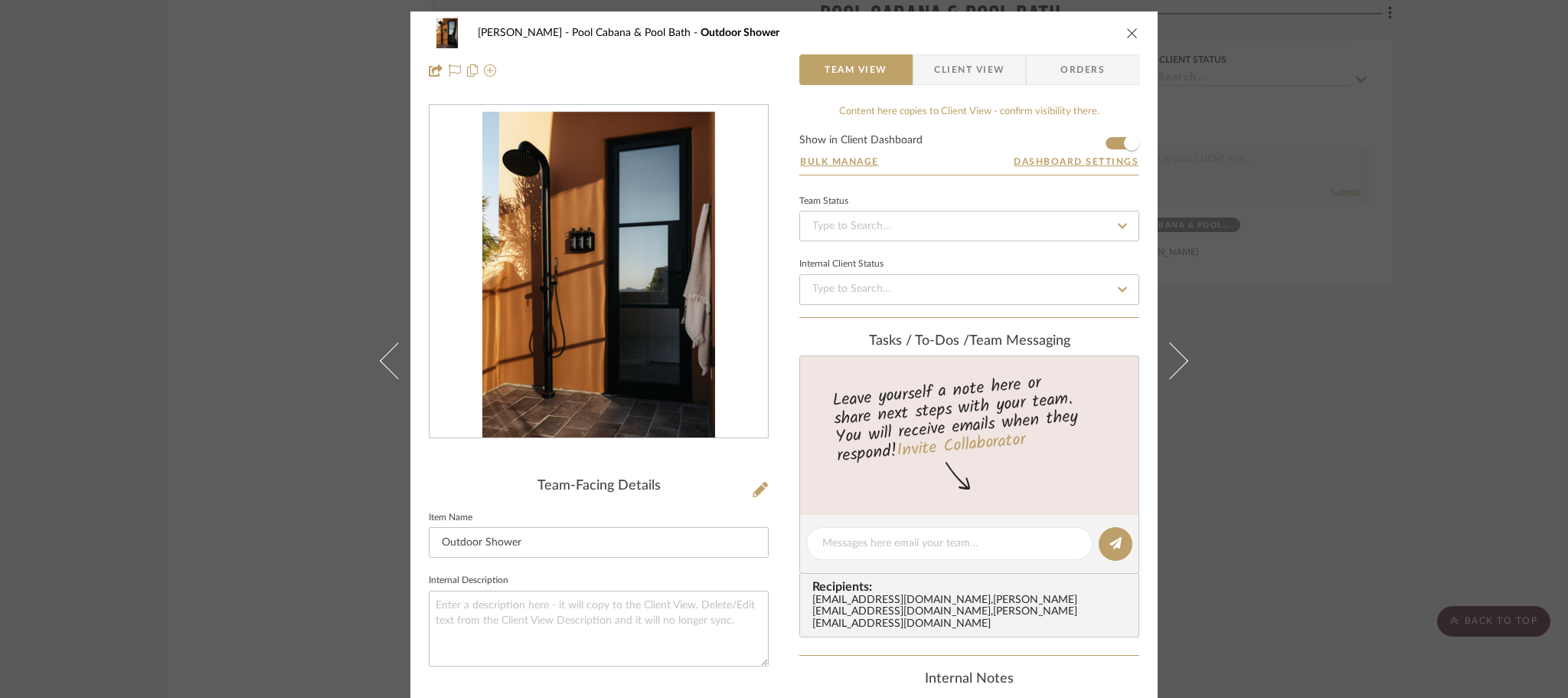
click at [676, 340] on img "0" at bounding box center [598, 272] width 233 height 333
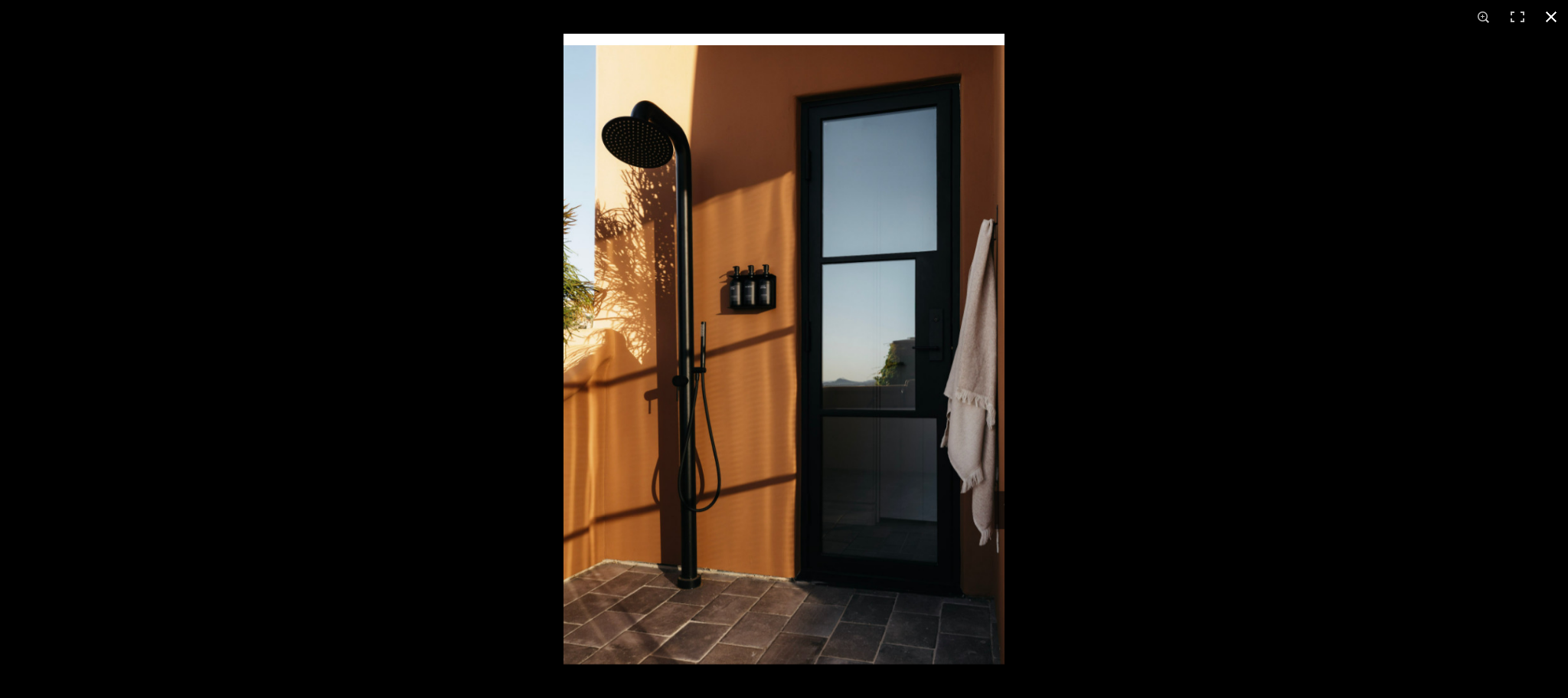
click at [1553, 23] on button at bounding box center [1551, 17] width 34 height 34
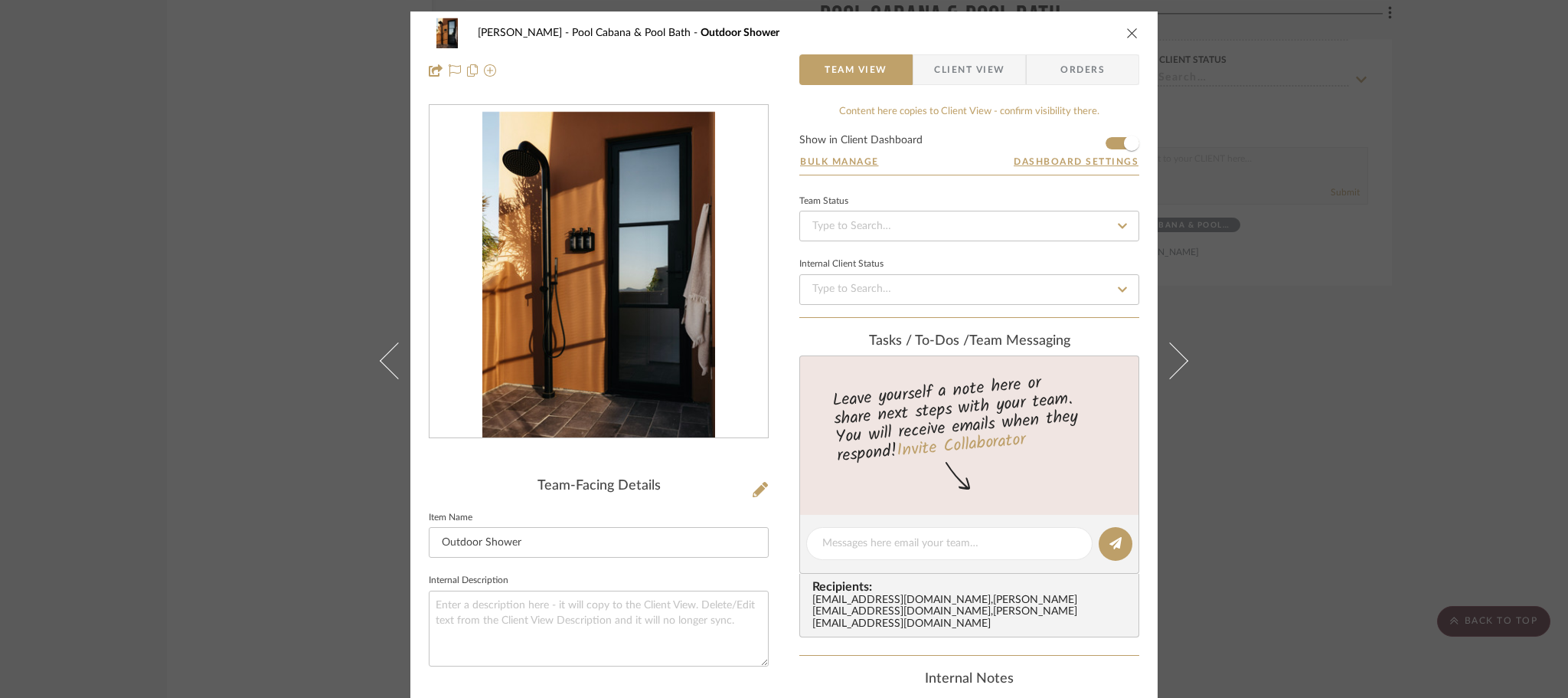
click at [333, 289] on div "[PERSON_NAME] Scottsdale Pool Cabana & Pool Bath Outdoor Shower Team View Clien…" at bounding box center [784, 349] width 1568 height 698
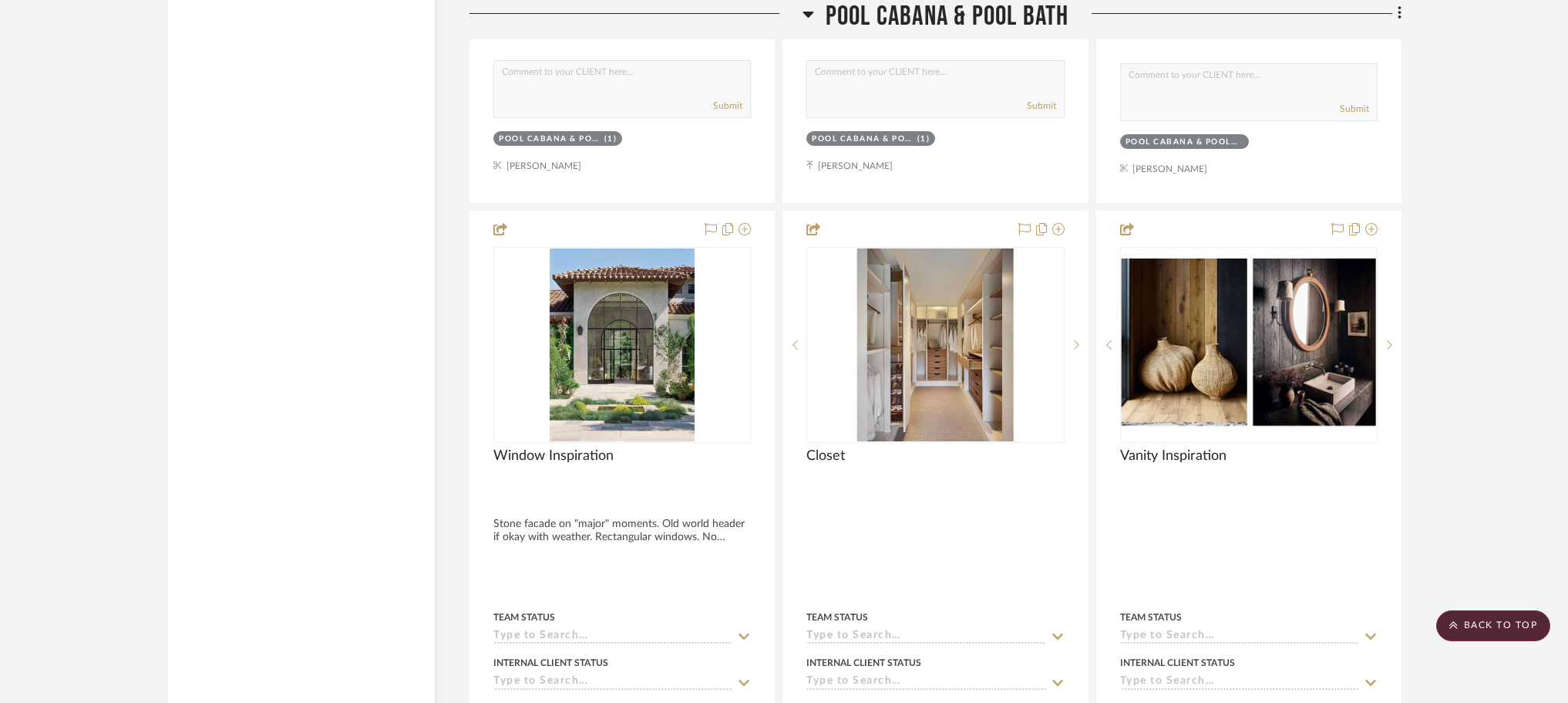
scroll to position [33164, 0]
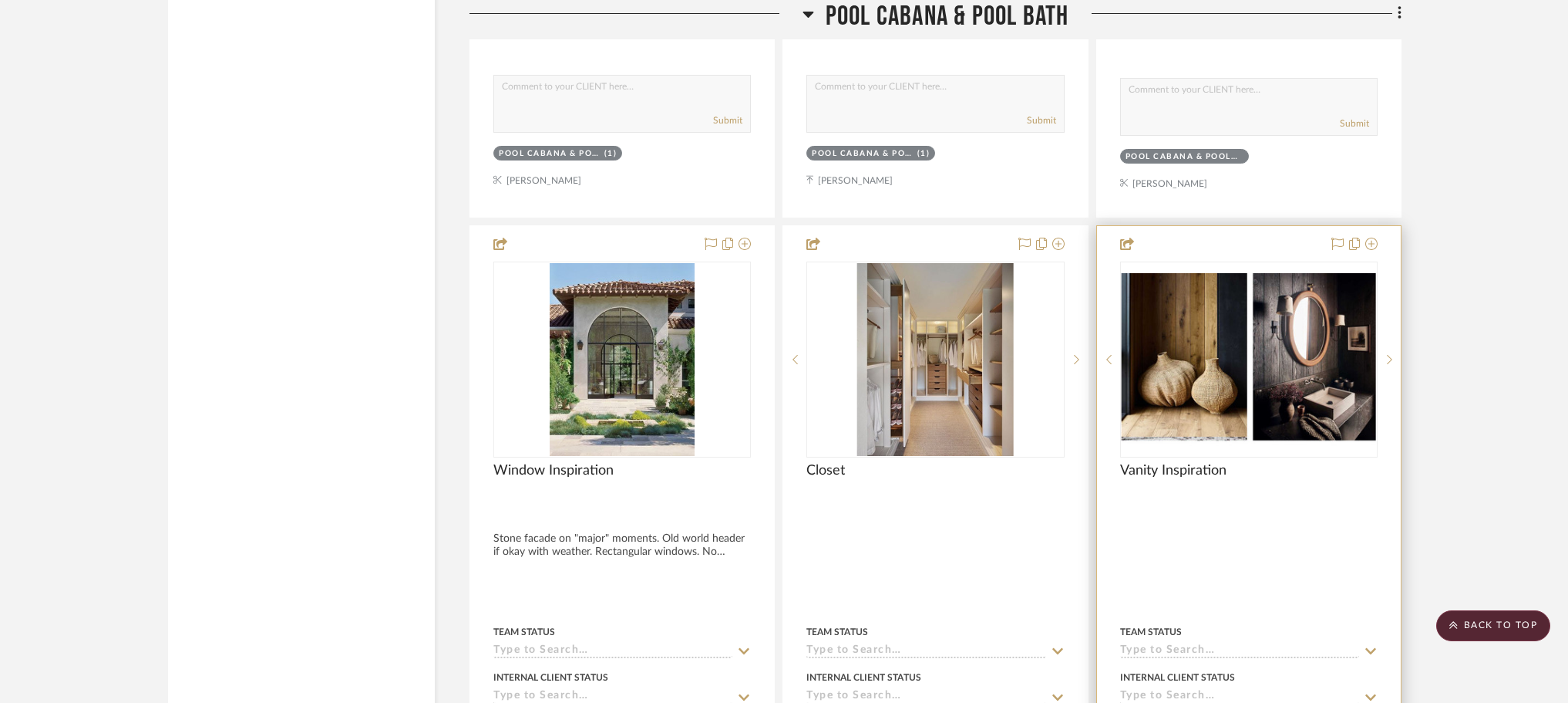
click at [1262, 348] on img "0" at bounding box center [1248, 359] width 254 height 173
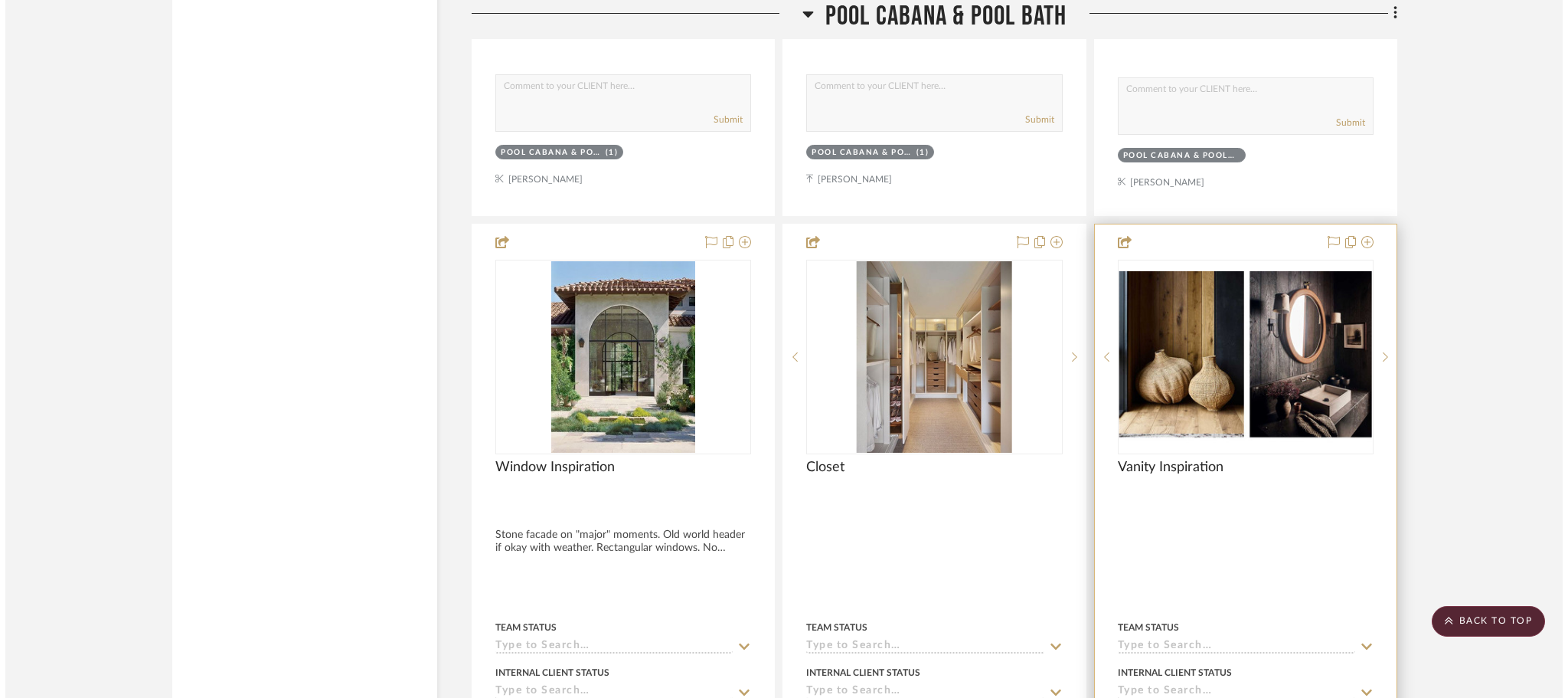
scroll to position [0, 0]
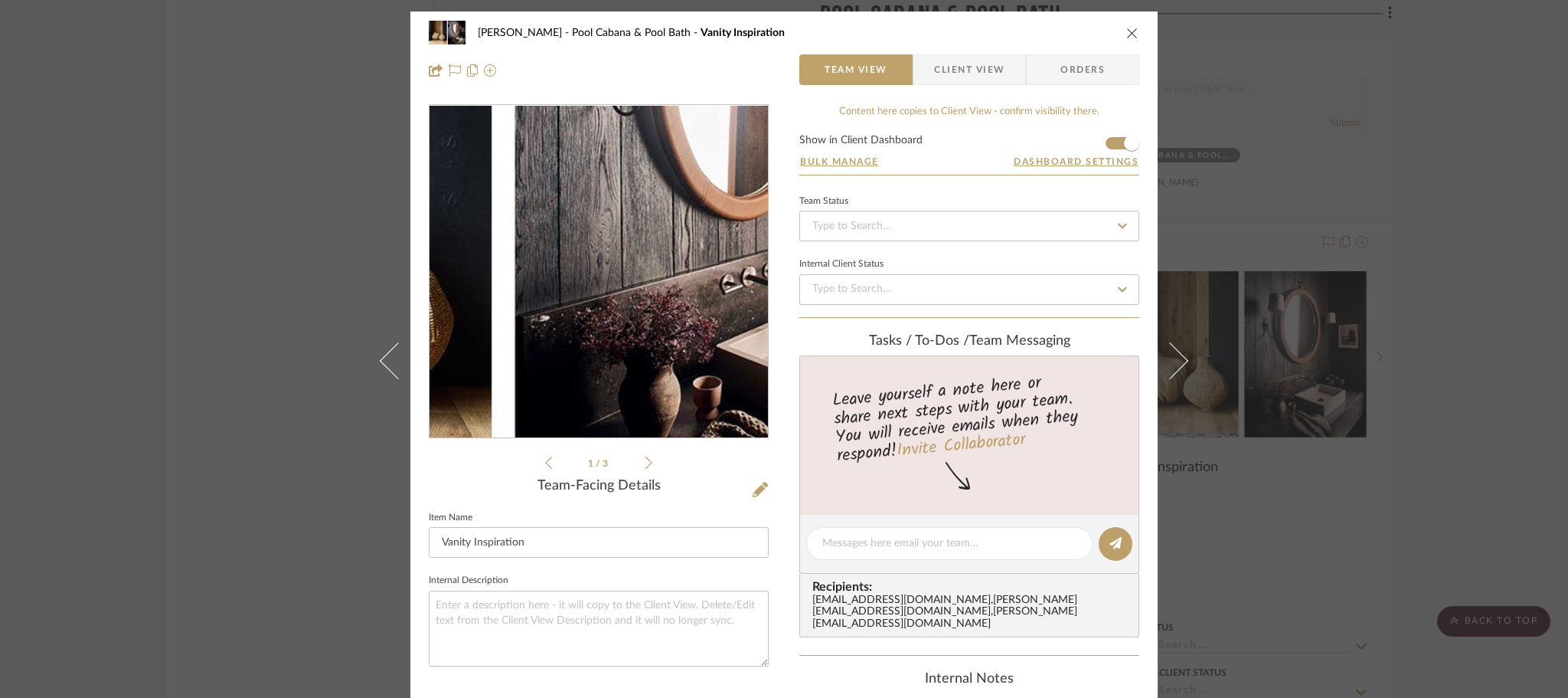
click at [627, 298] on img "0" at bounding box center [599, 272] width 338 height 231
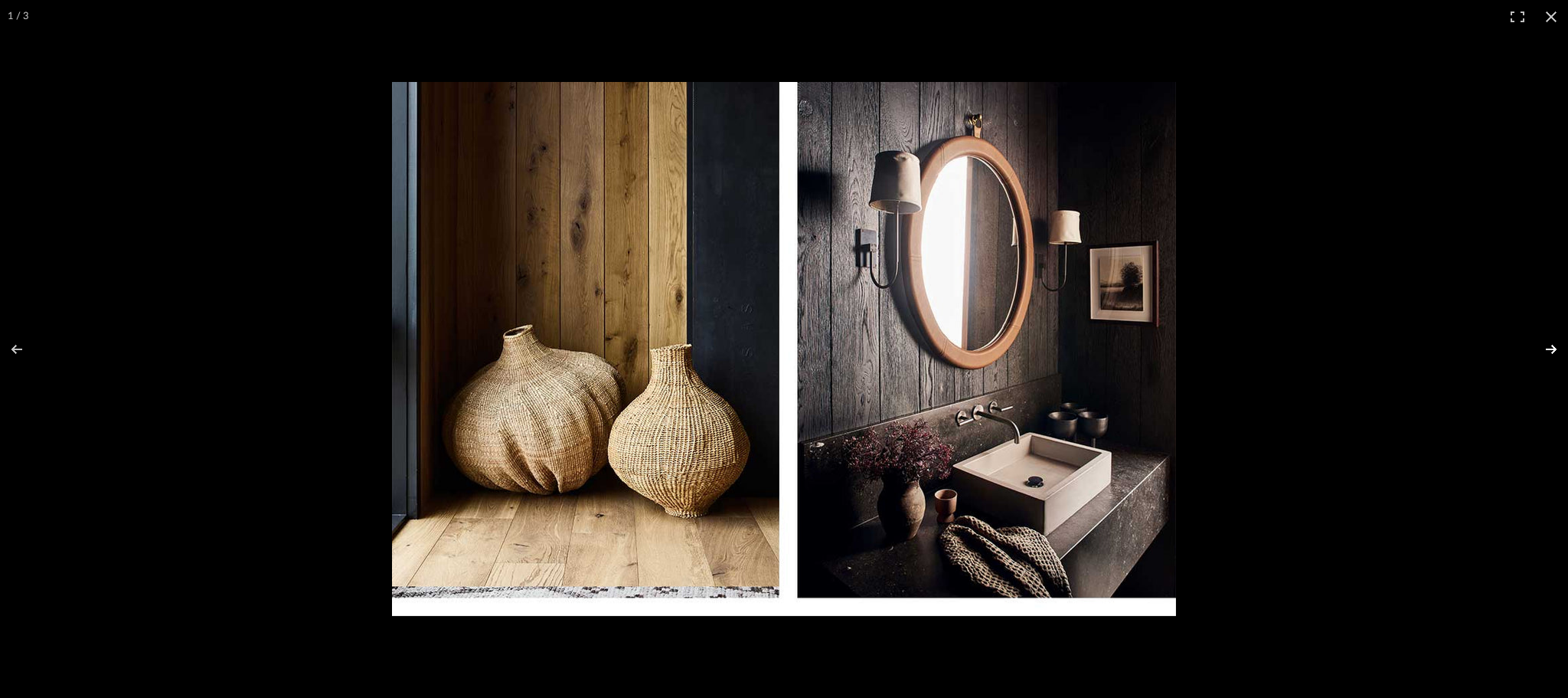
click at [1551, 350] on button at bounding box center [1541, 349] width 53 height 77
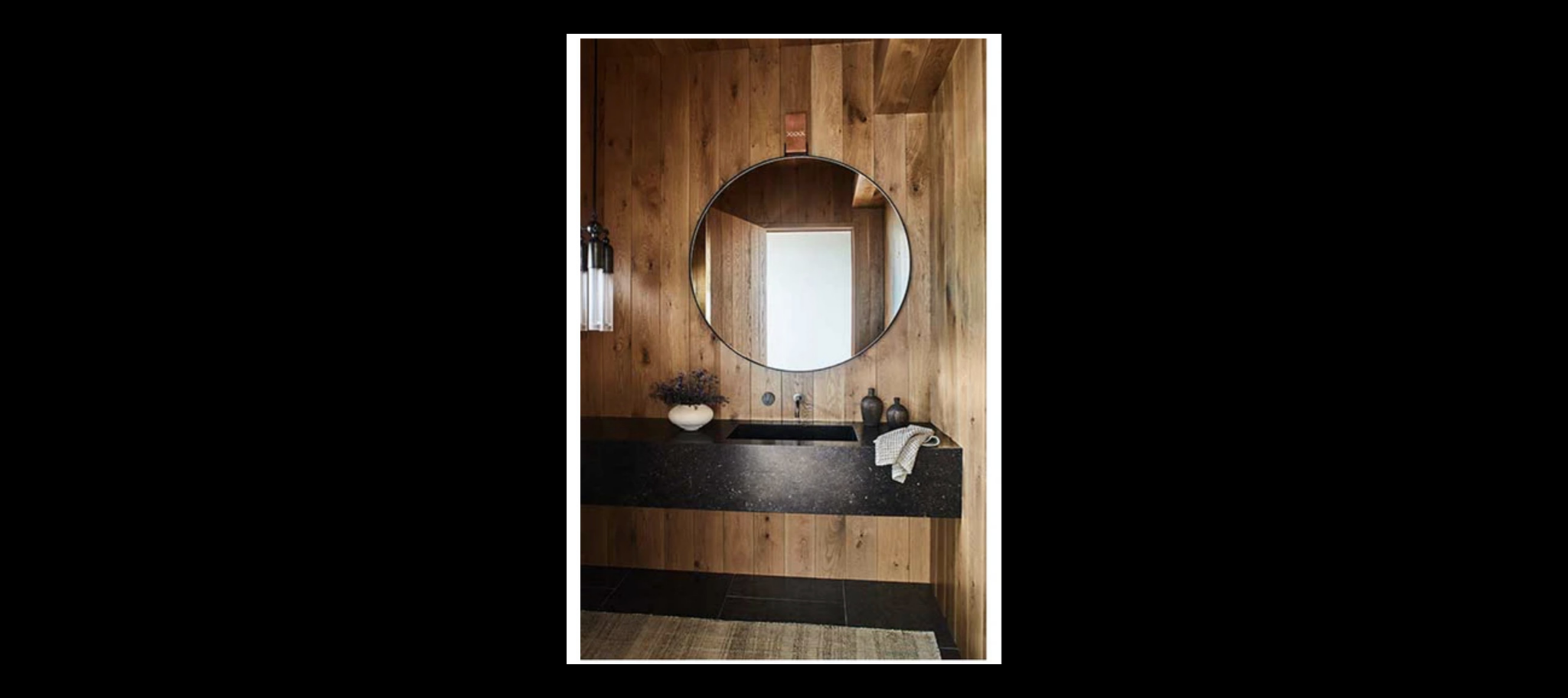
click at [1551, 350] on button at bounding box center [1541, 349] width 53 height 77
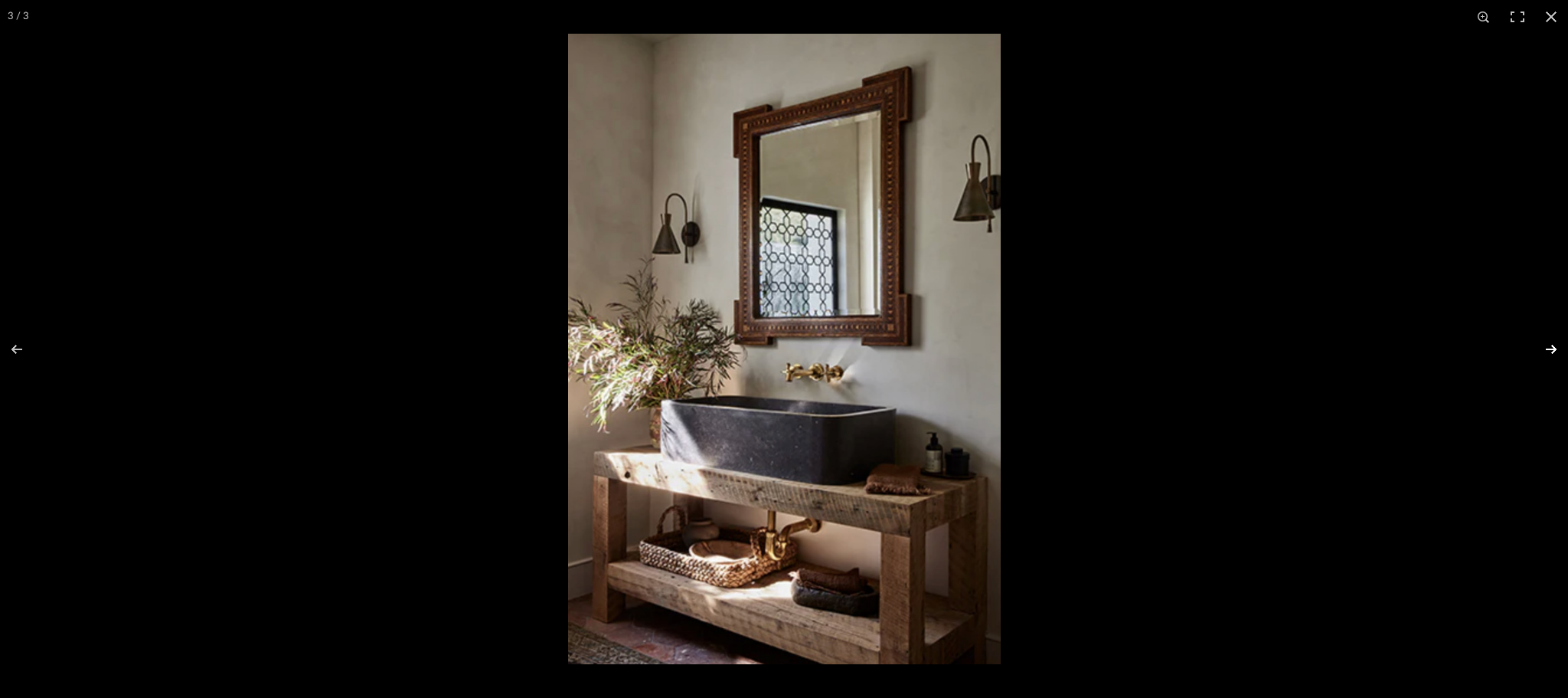
click at [1542, 351] on button at bounding box center [1541, 349] width 53 height 77
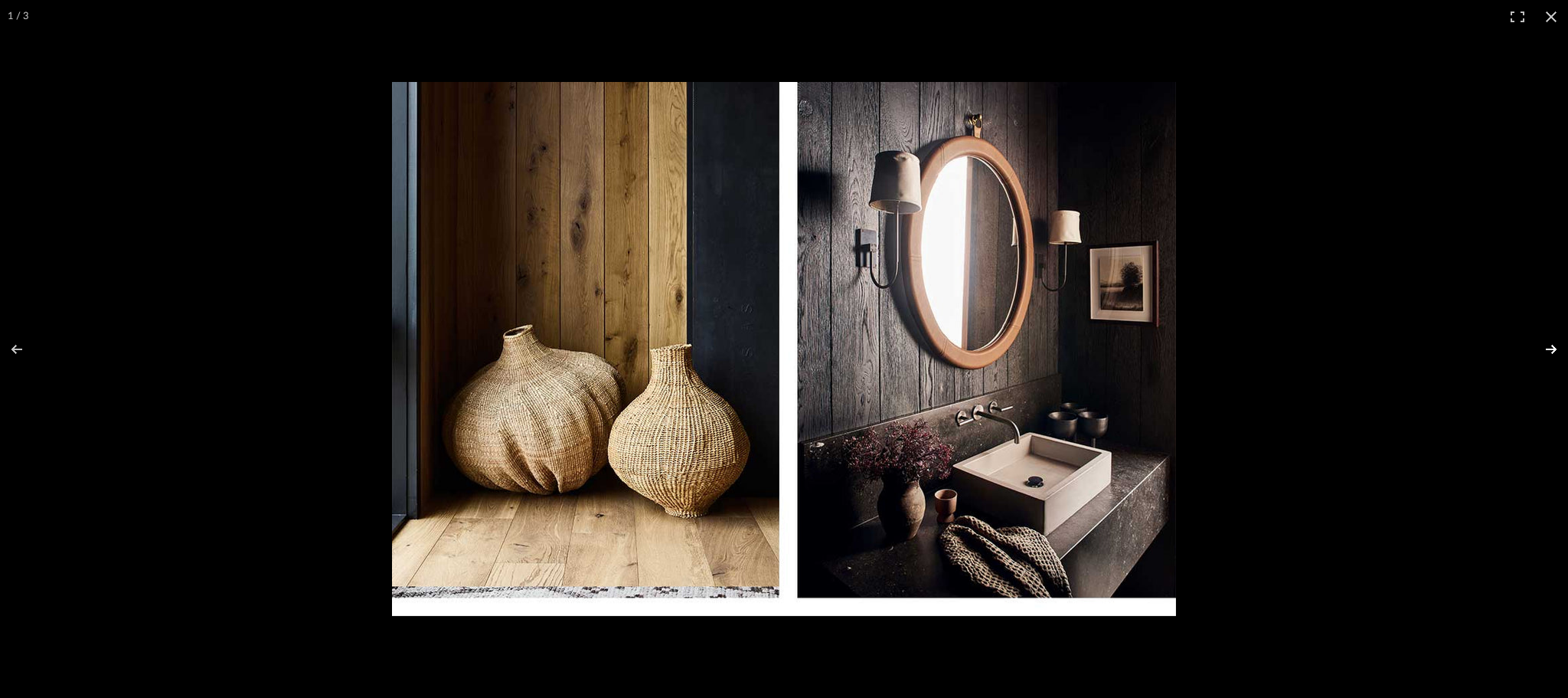
click at [1553, 350] on button at bounding box center [1541, 349] width 53 height 77
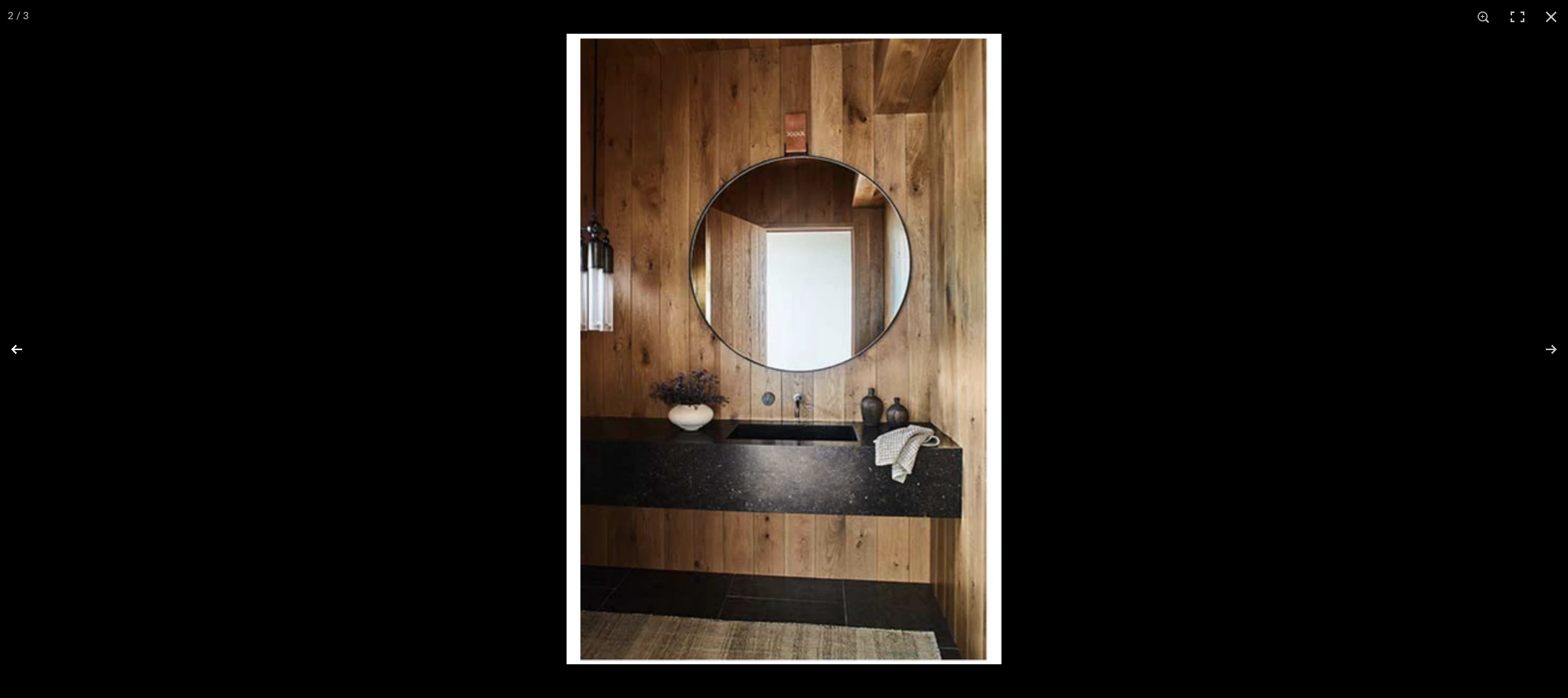
click at [15, 342] on button at bounding box center [26, 349] width 53 height 77
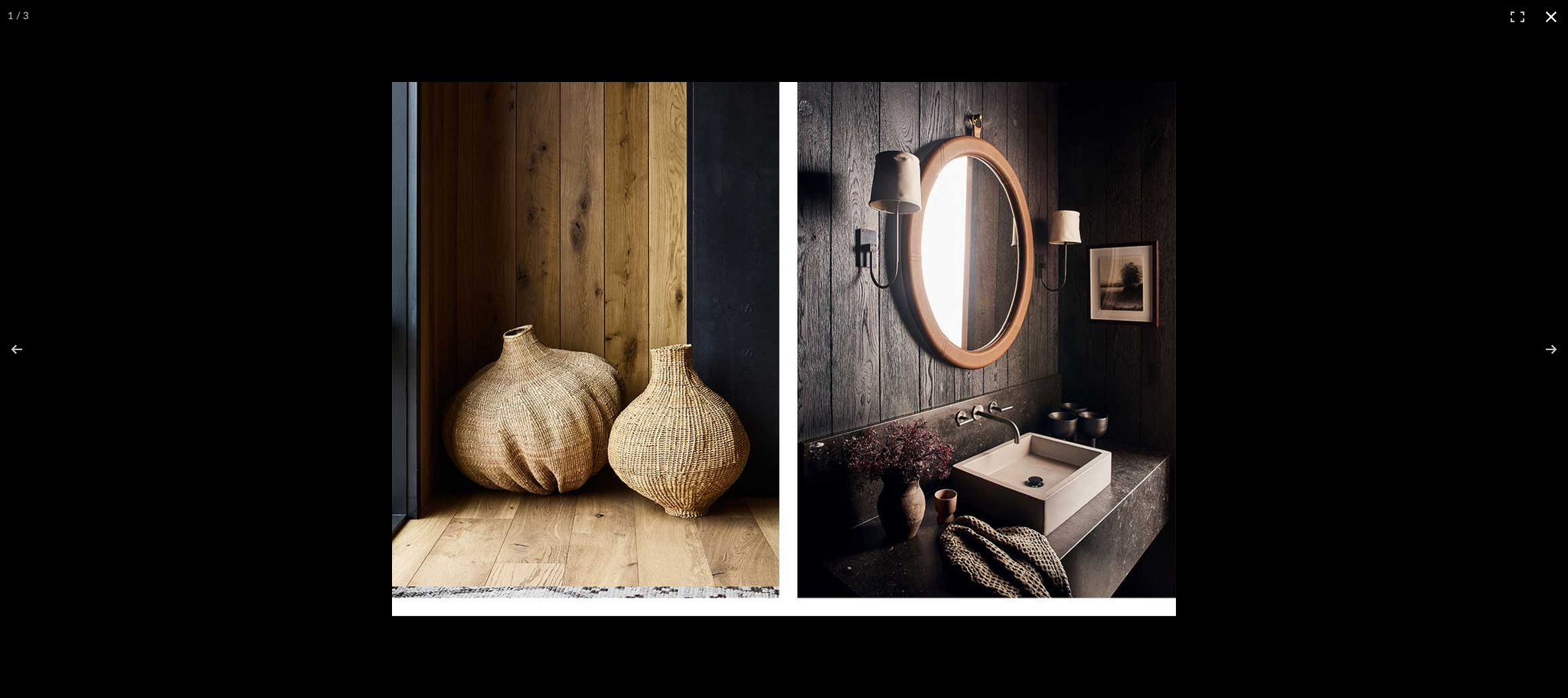
click at [1553, 16] on button at bounding box center [1551, 17] width 34 height 34
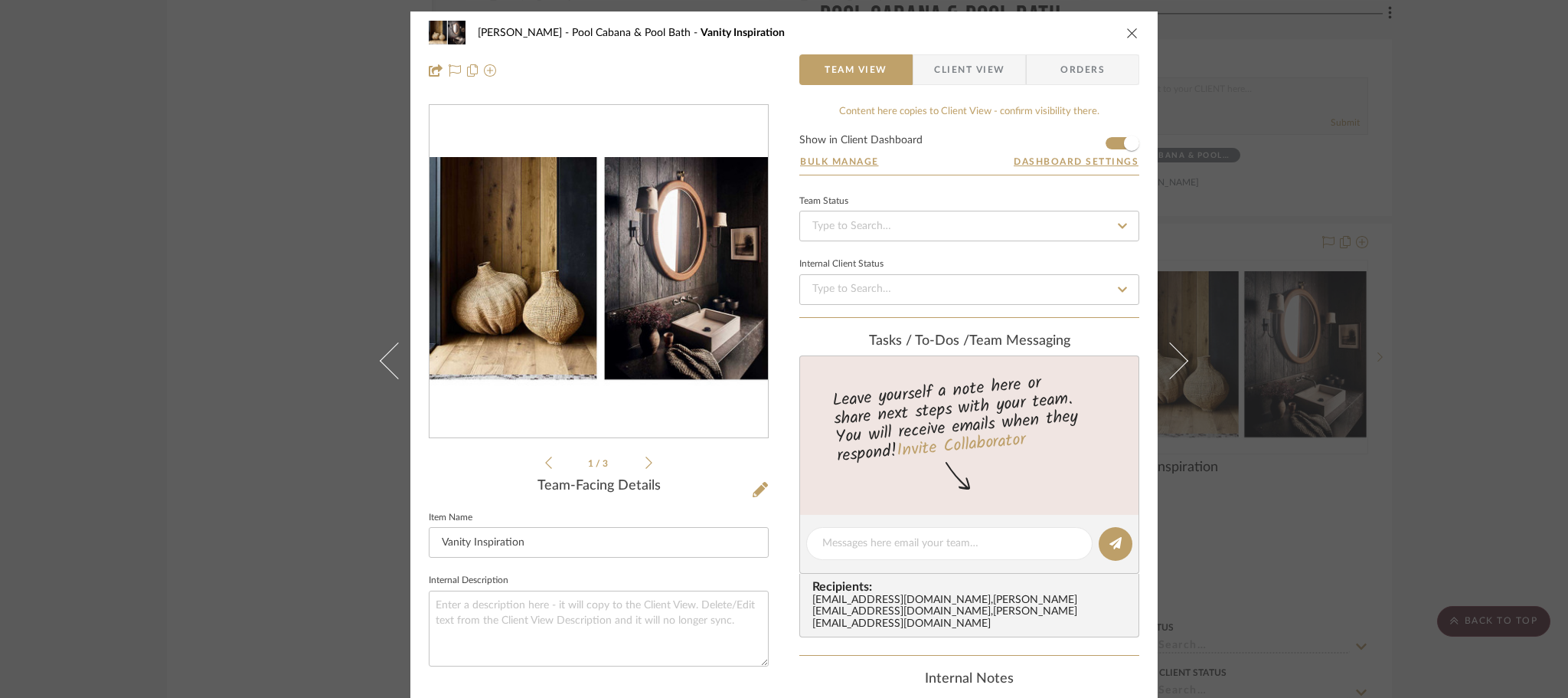
click at [1475, 155] on div "[PERSON_NAME] Scottsdale Pool Cabana & Pool Bath Vanity Inspiration Team View C…" at bounding box center [784, 349] width 1568 height 698
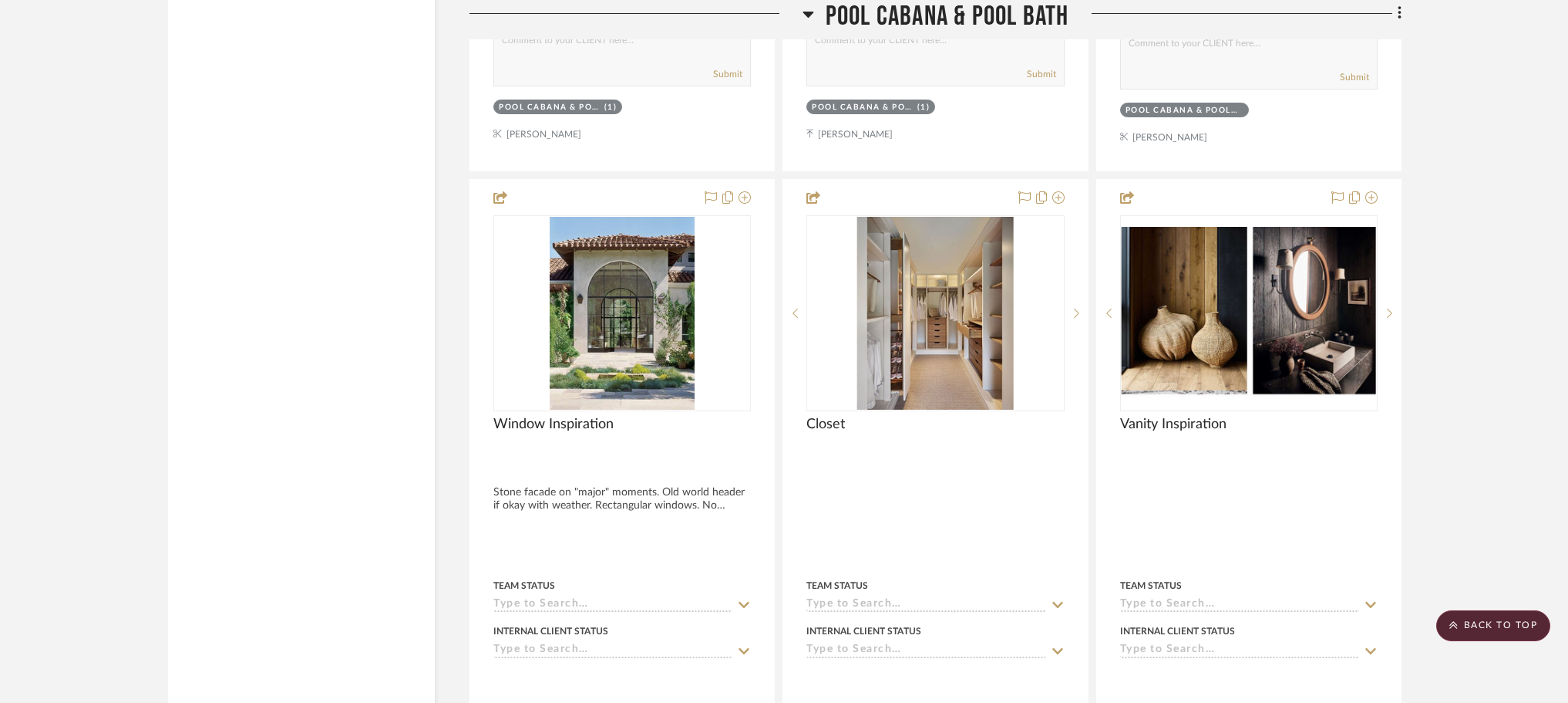
scroll to position [33241, 0]
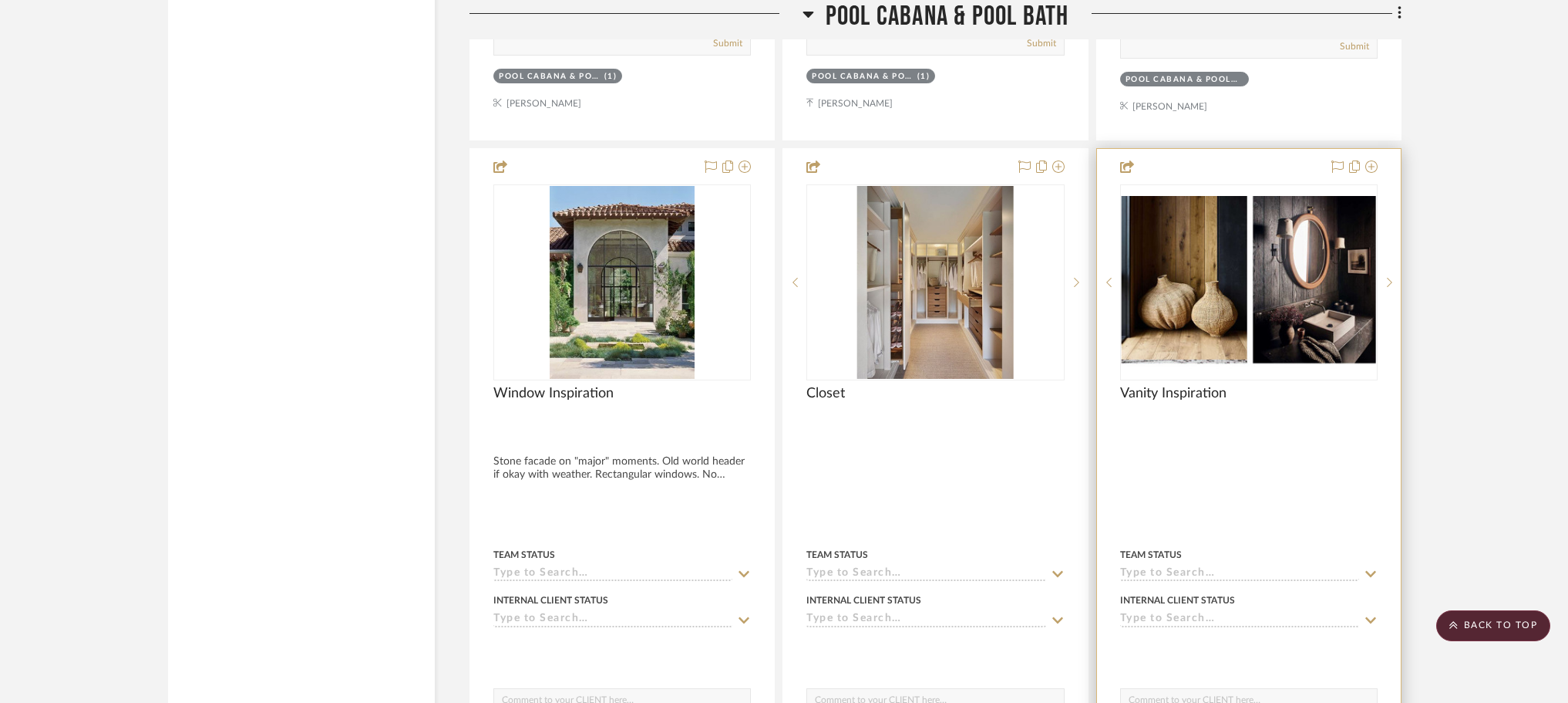
click at [1271, 248] on img "0" at bounding box center [1248, 282] width 254 height 173
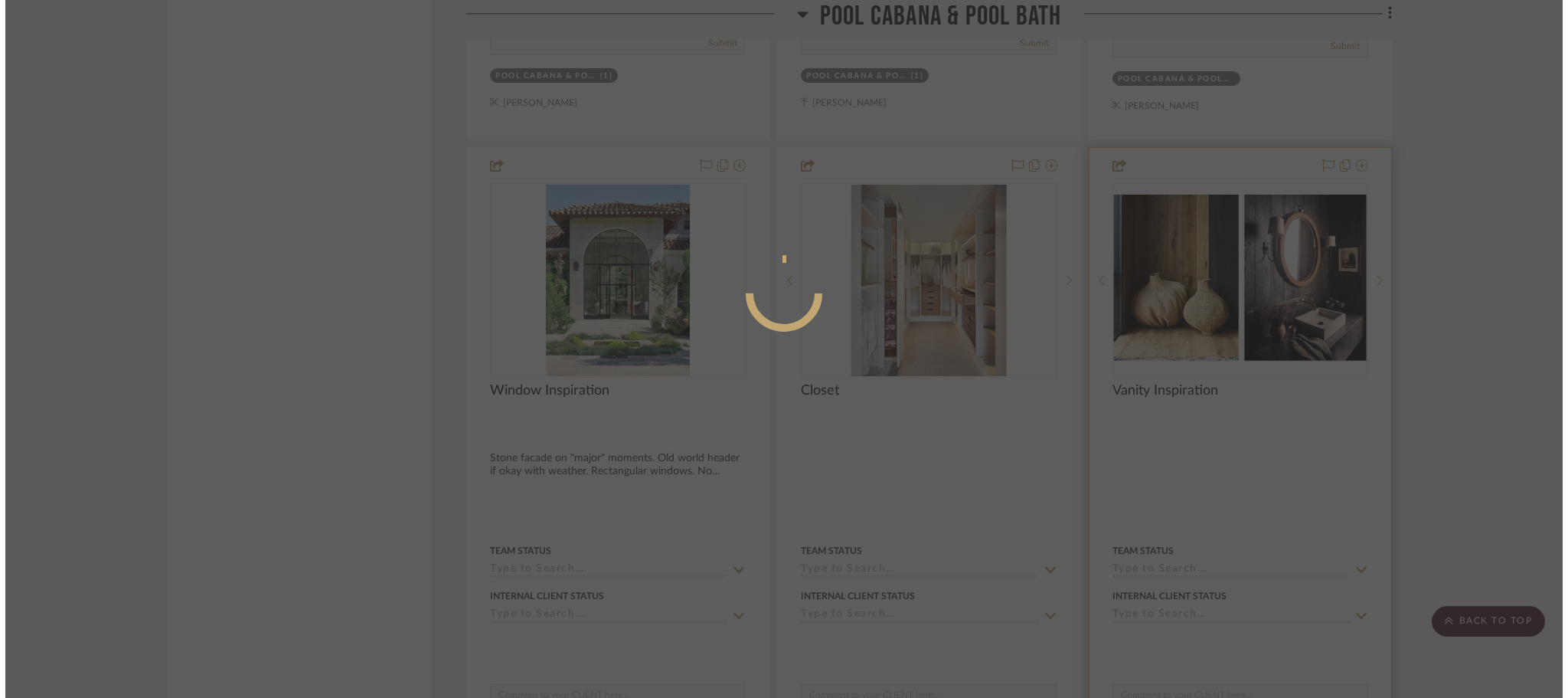
scroll to position [0, 0]
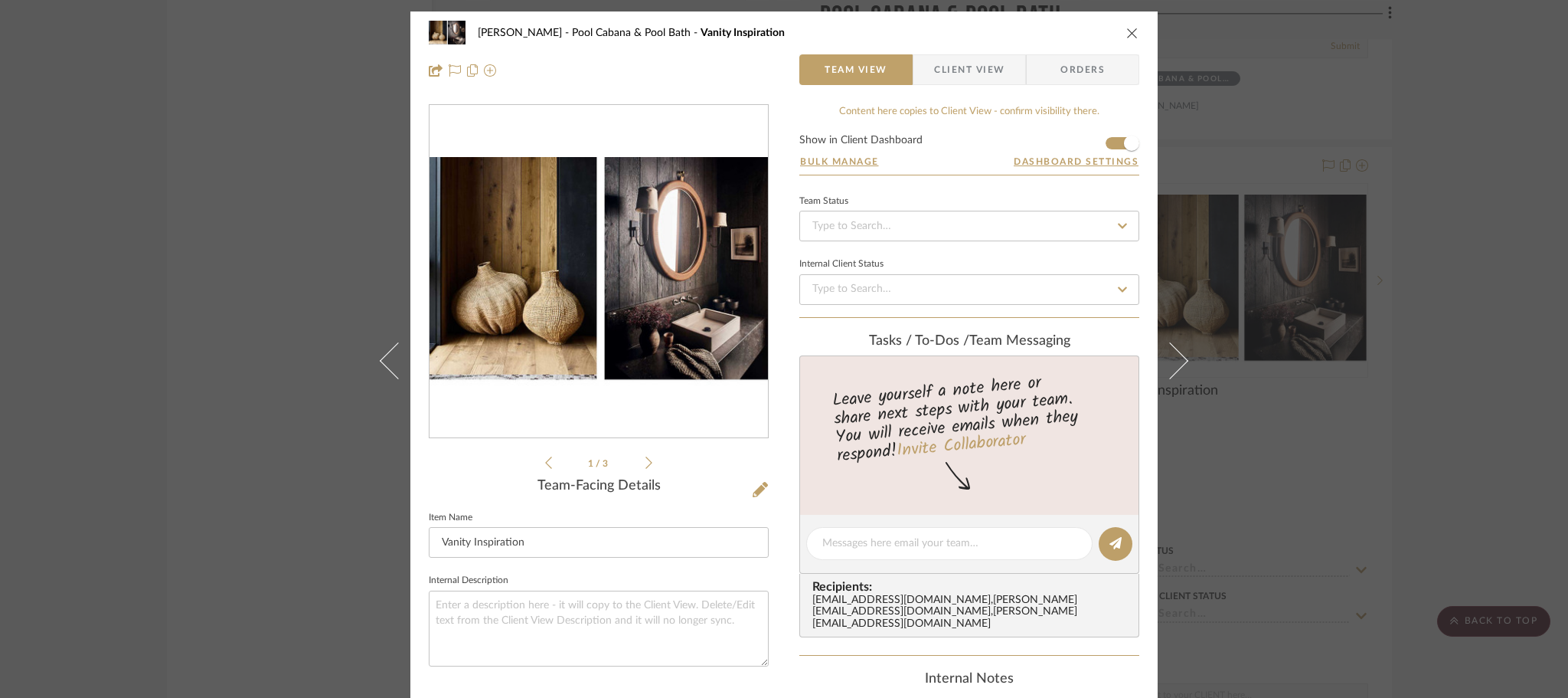
click at [633, 341] on img "0" at bounding box center [599, 272] width 338 height 231
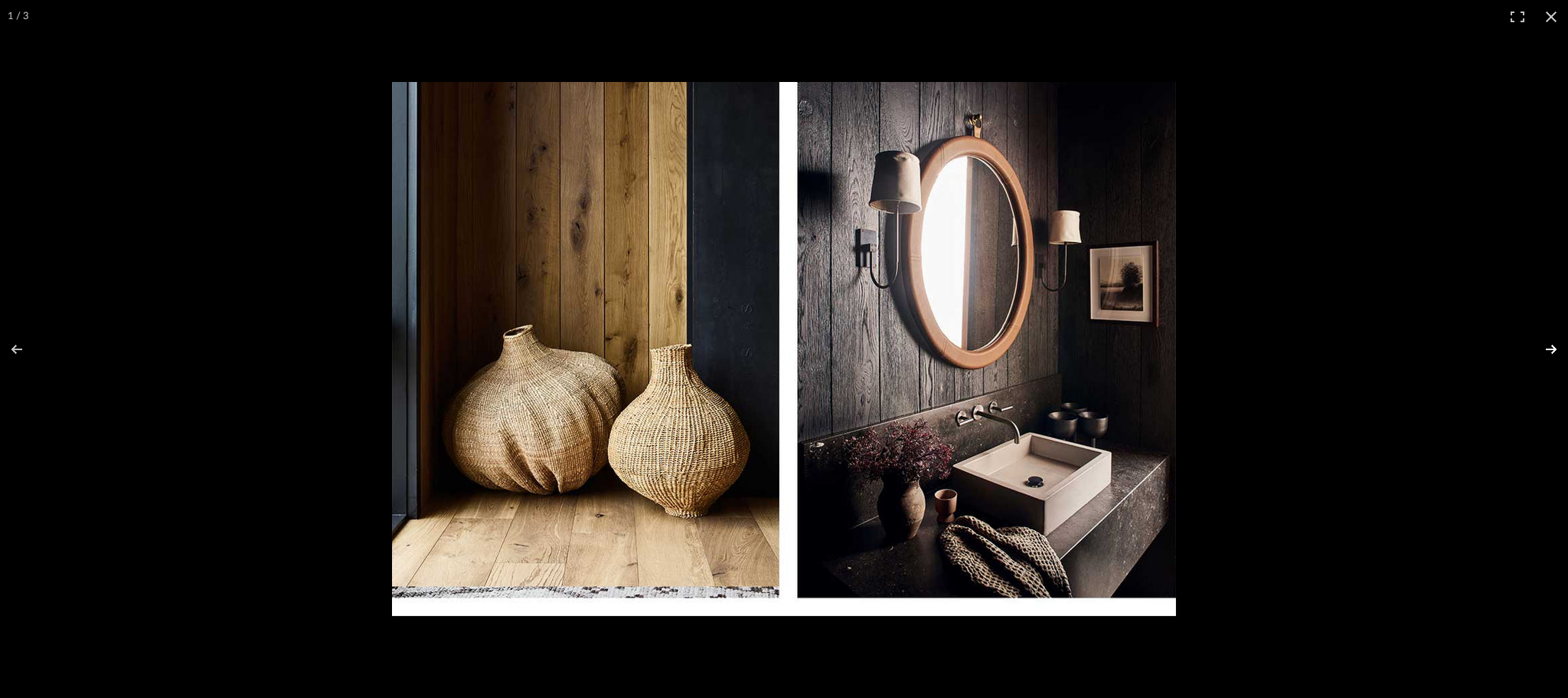
click at [1552, 345] on button at bounding box center [1541, 349] width 53 height 77
